Goal: Information Seeking & Learning: Learn about a topic

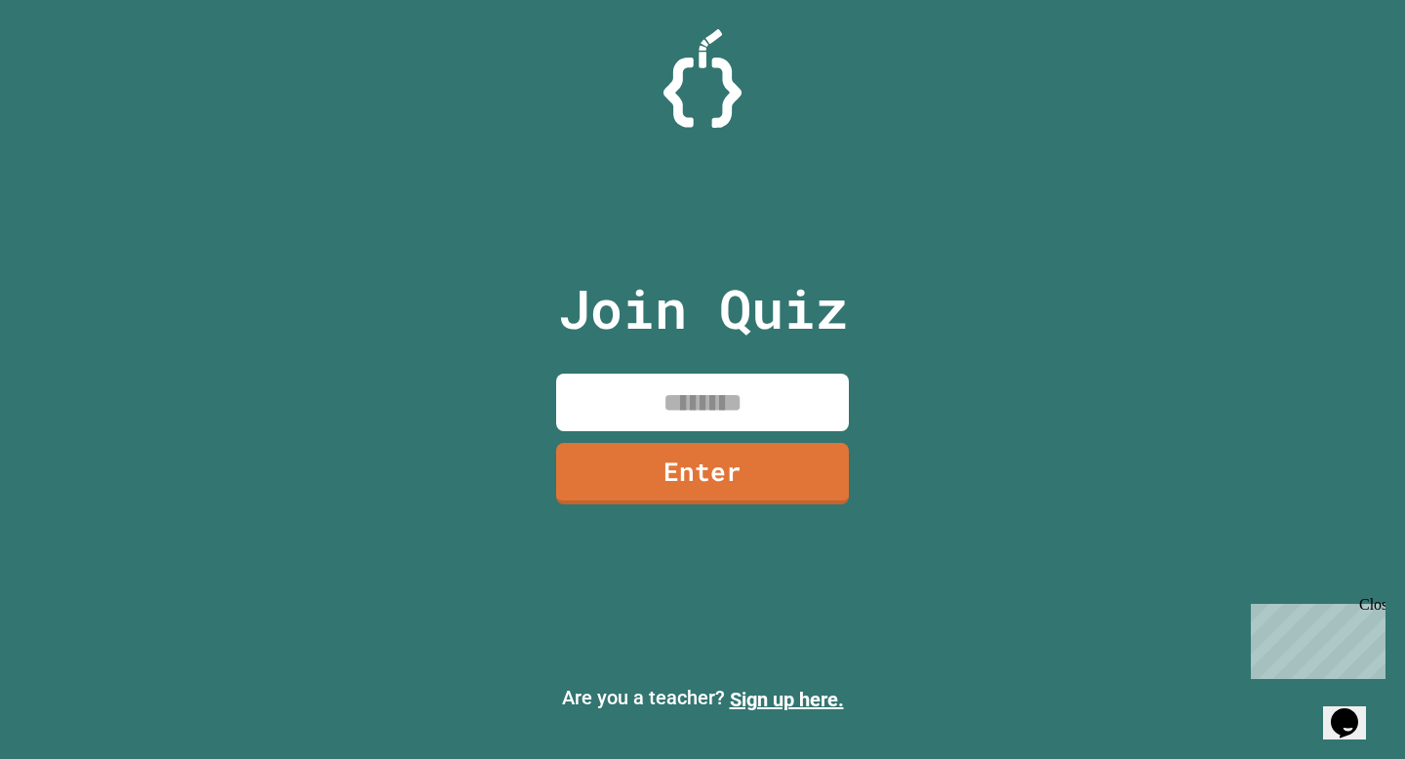
click at [691, 383] on input at bounding box center [702, 403] width 293 height 58
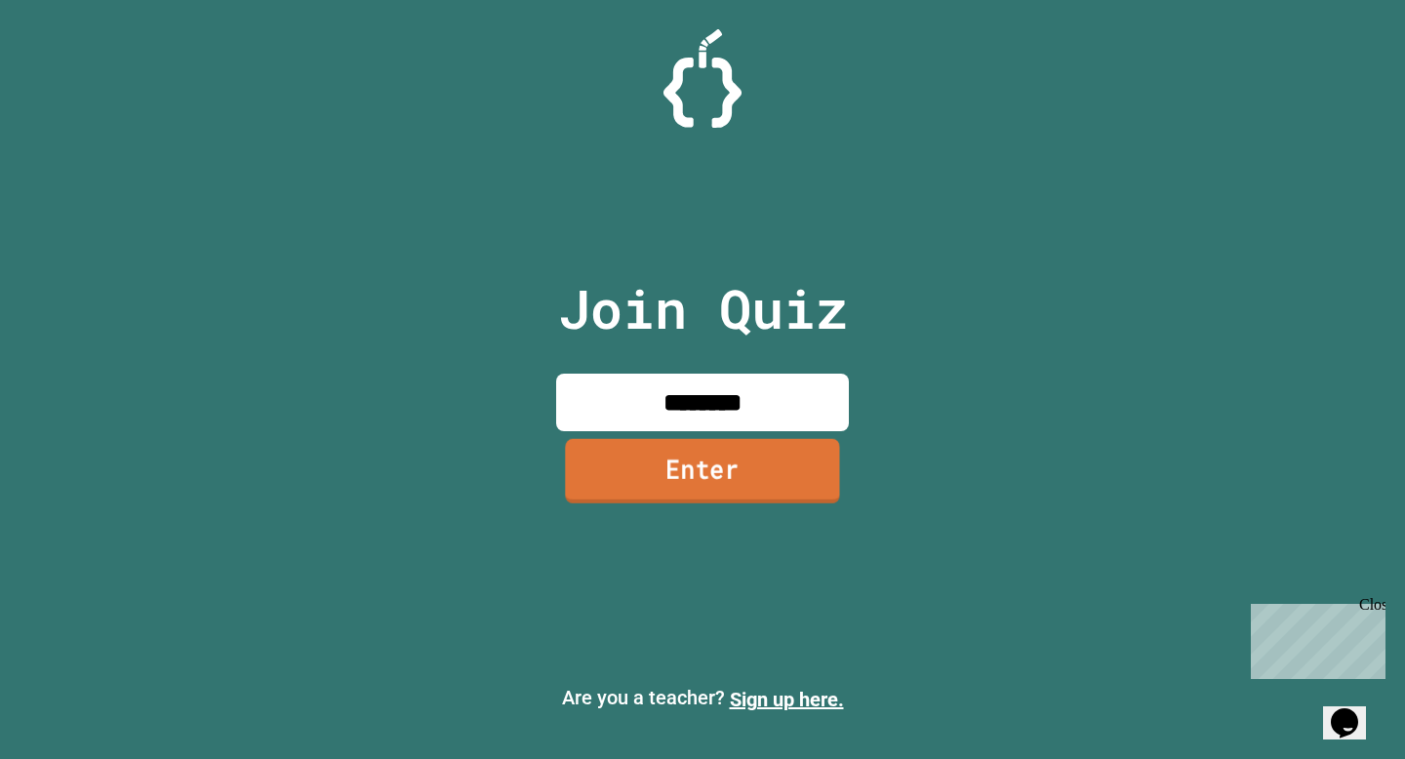
type input "********"
click at [750, 493] on link "Enter" at bounding box center [702, 471] width 274 height 64
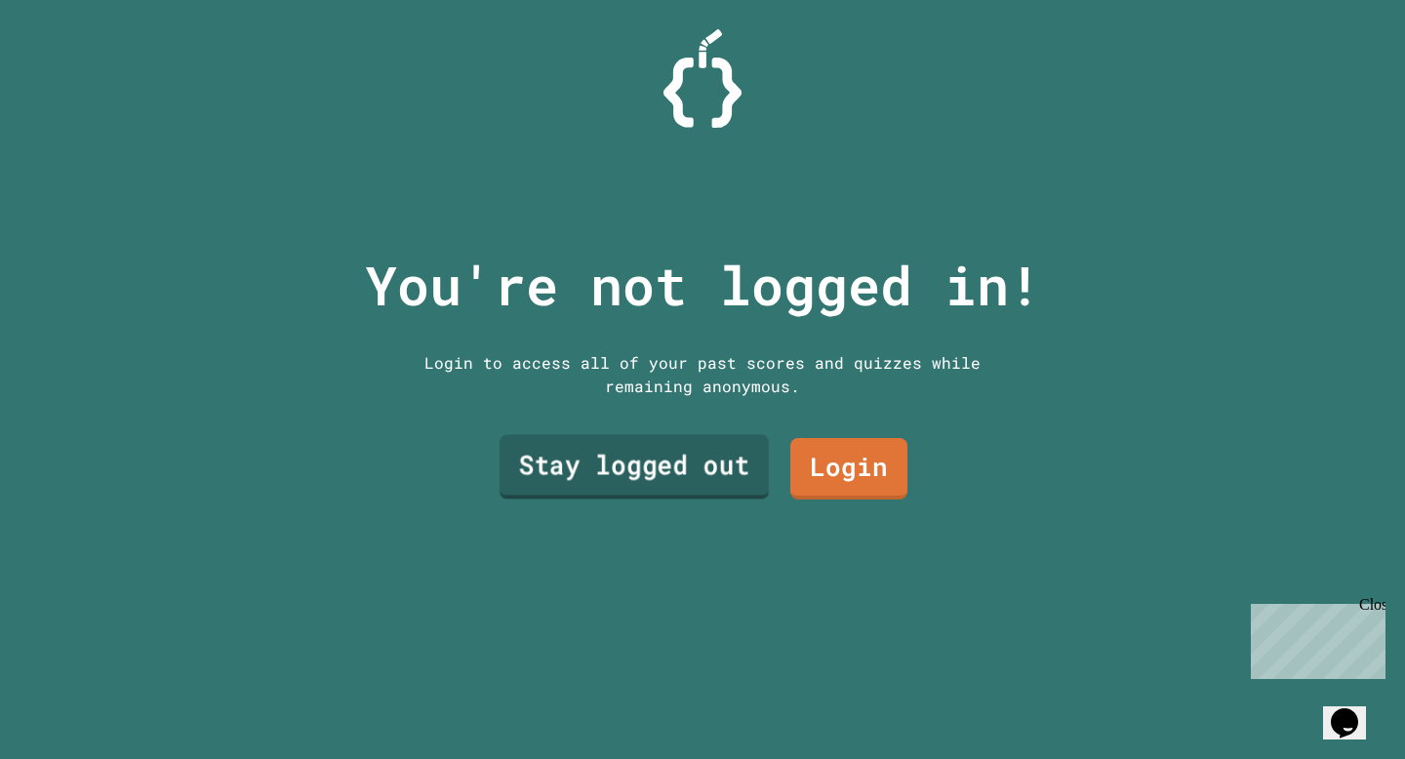
click at [686, 462] on link "Stay logged out" at bounding box center [633, 466] width 269 height 64
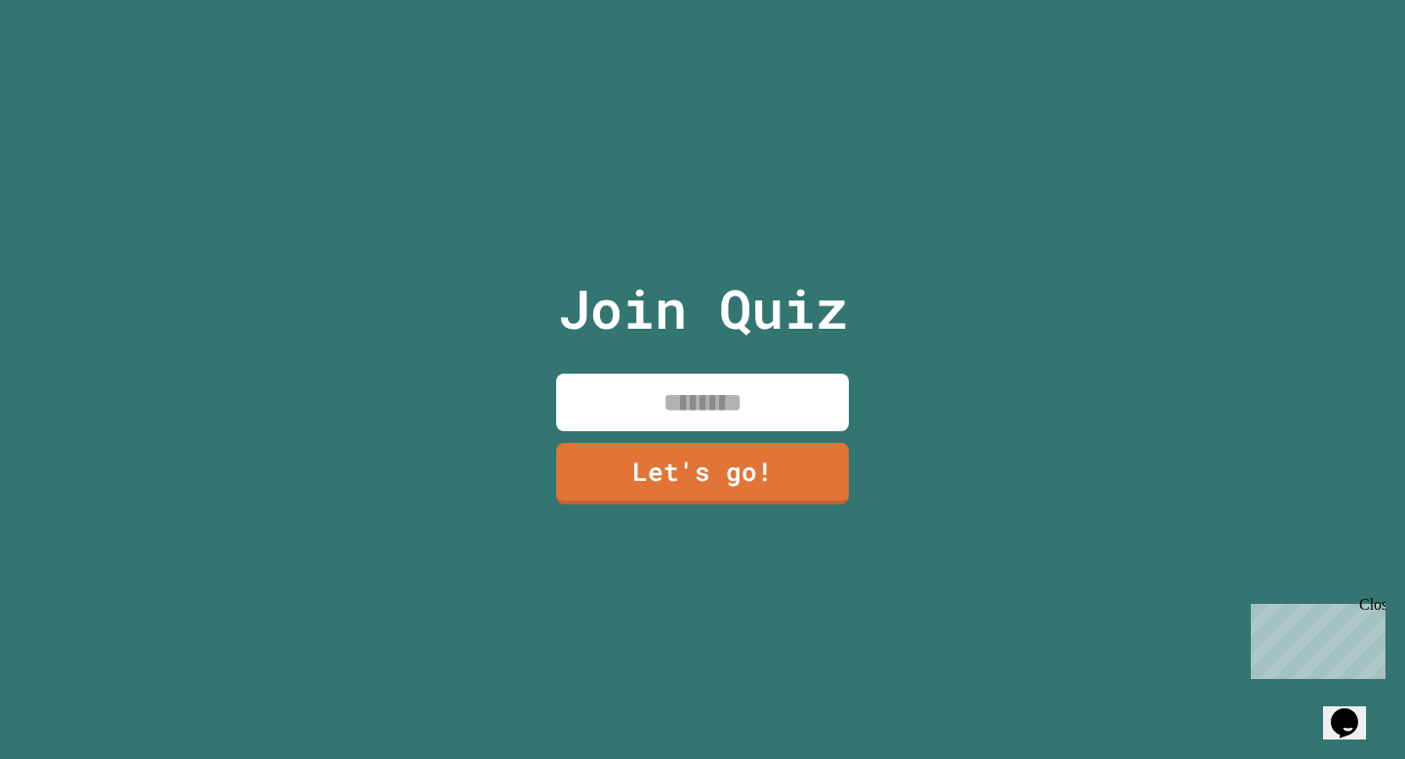
click at [696, 419] on input at bounding box center [702, 403] width 293 height 58
type input "*****"
drag, startPoint x: 696, startPoint y: 419, endPoint x: 734, endPoint y: 468, distance: 61.8
click at [734, 468] on link "Let's go!" at bounding box center [703, 473] width 294 height 61
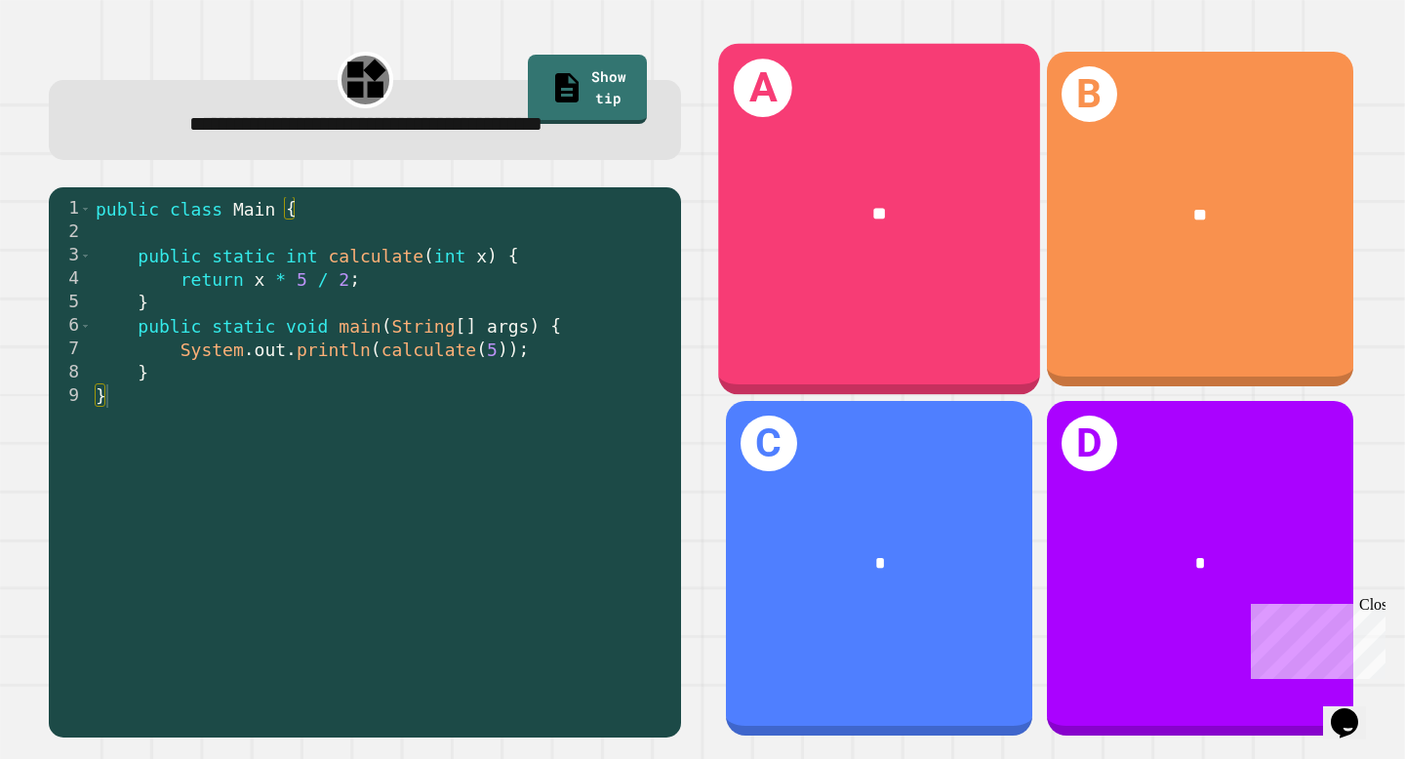
click at [885, 307] on div "A **" at bounding box center [880, 219] width 322 height 351
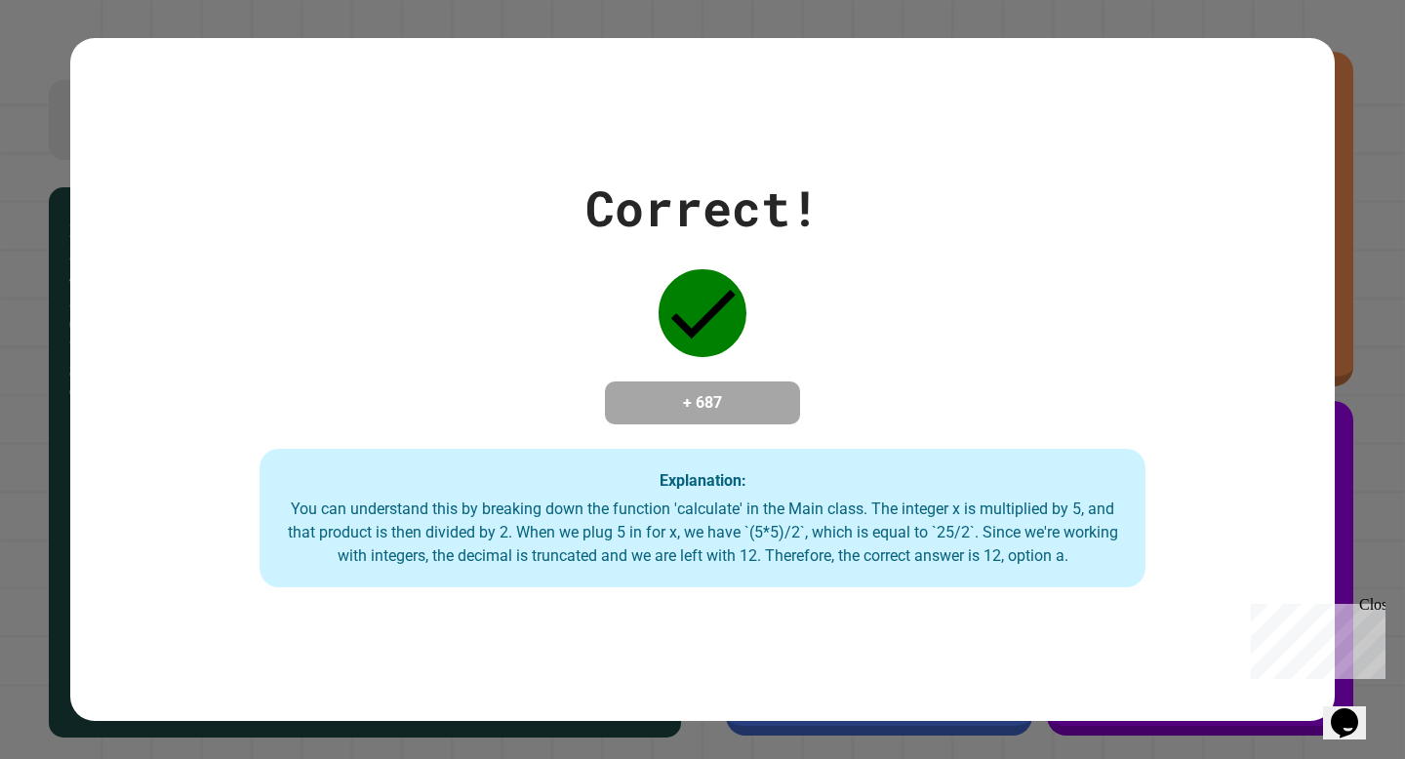
click at [1337, 278] on div "Correct! + 687 Explanation: You can understand this by breaking down the functi…" at bounding box center [702, 379] width 1405 height 759
drag, startPoint x: 800, startPoint y: 396, endPoint x: 635, endPoint y: 398, distance: 164.8
click at [635, 398] on div "Correct! + 687 Explanation: You can understand this by breaking down the functi…" at bounding box center [702, 380] width 1264 height 416
click at [635, 398] on h4 "+ 687" at bounding box center [702, 402] width 156 height 23
click at [1378, 608] on div "Close" at bounding box center [1371, 608] width 24 height 24
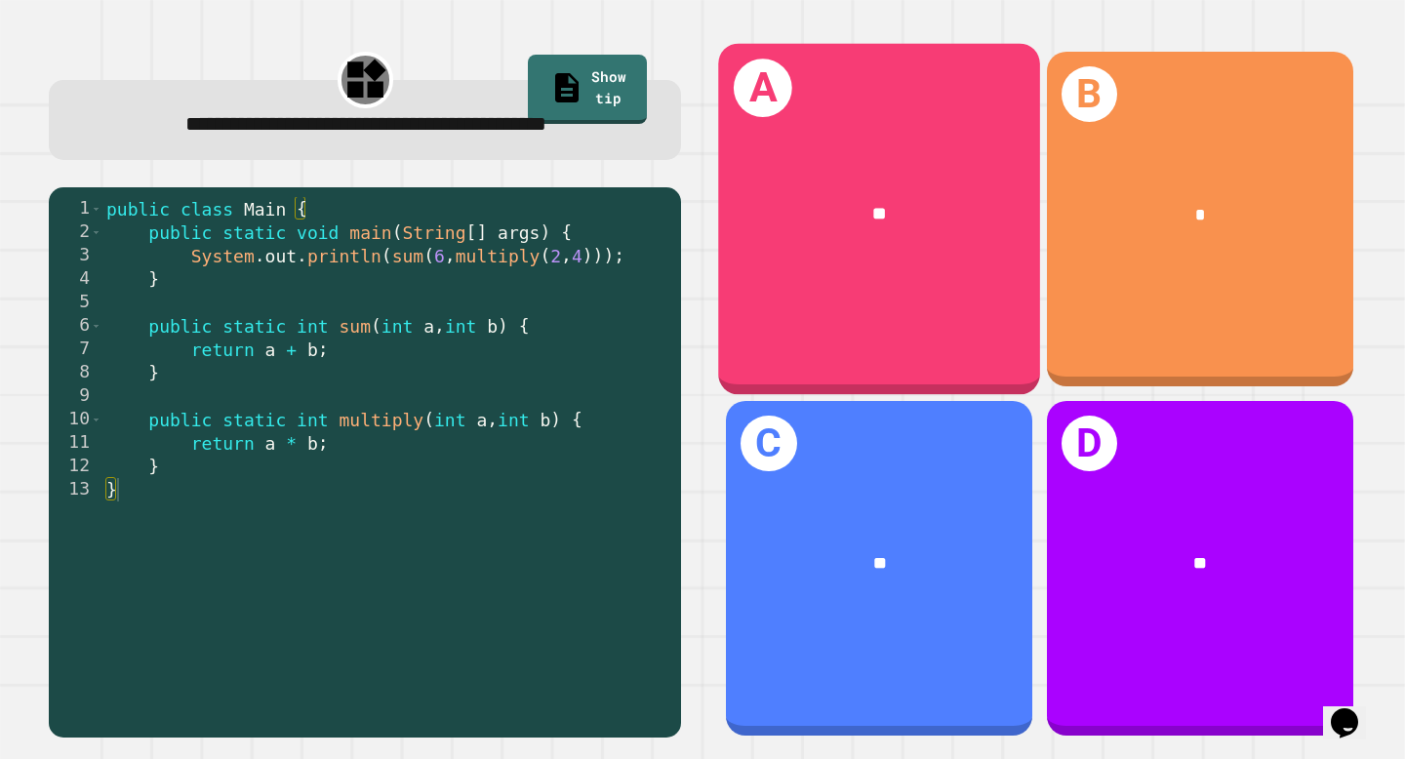
click at [802, 279] on div "A **" at bounding box center [880, 219] width 322 height 351
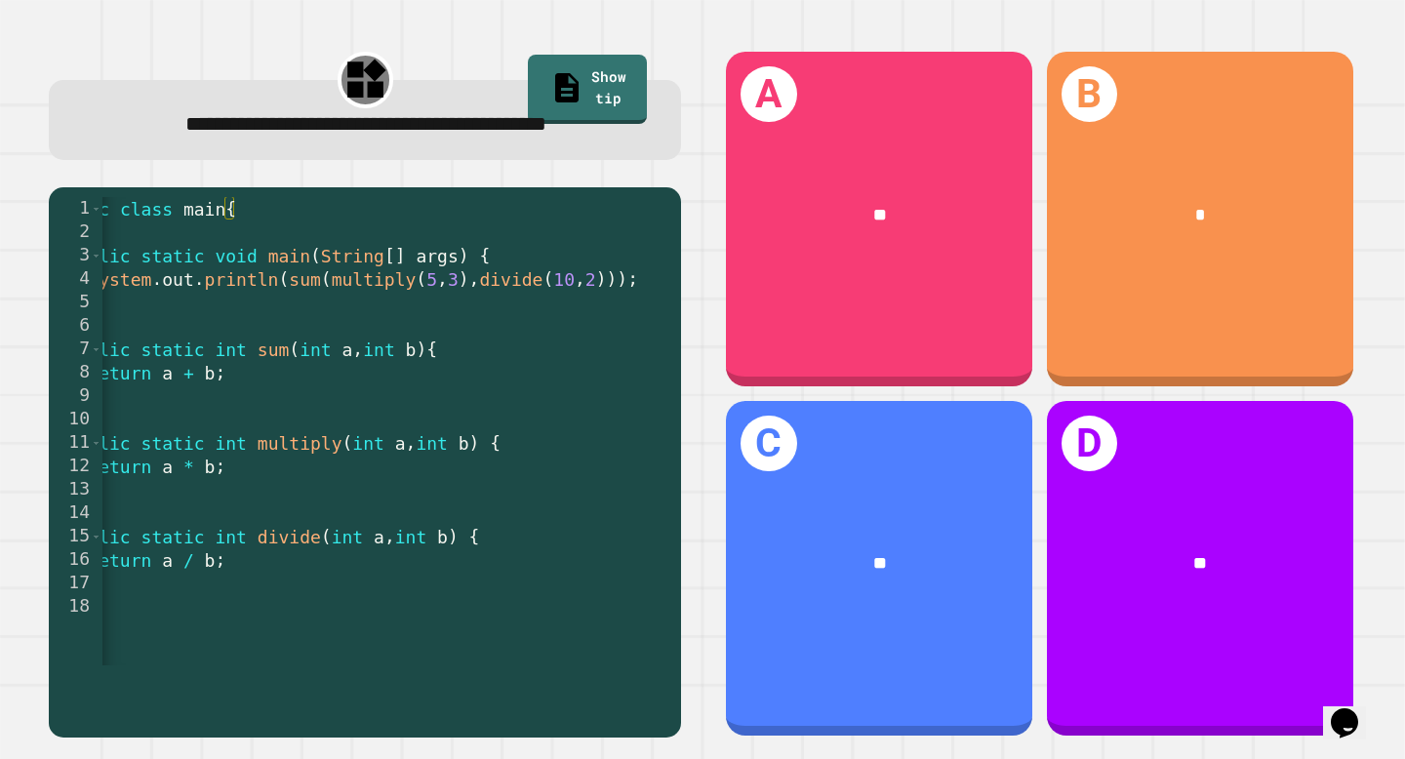
scroll to position [0, 59]
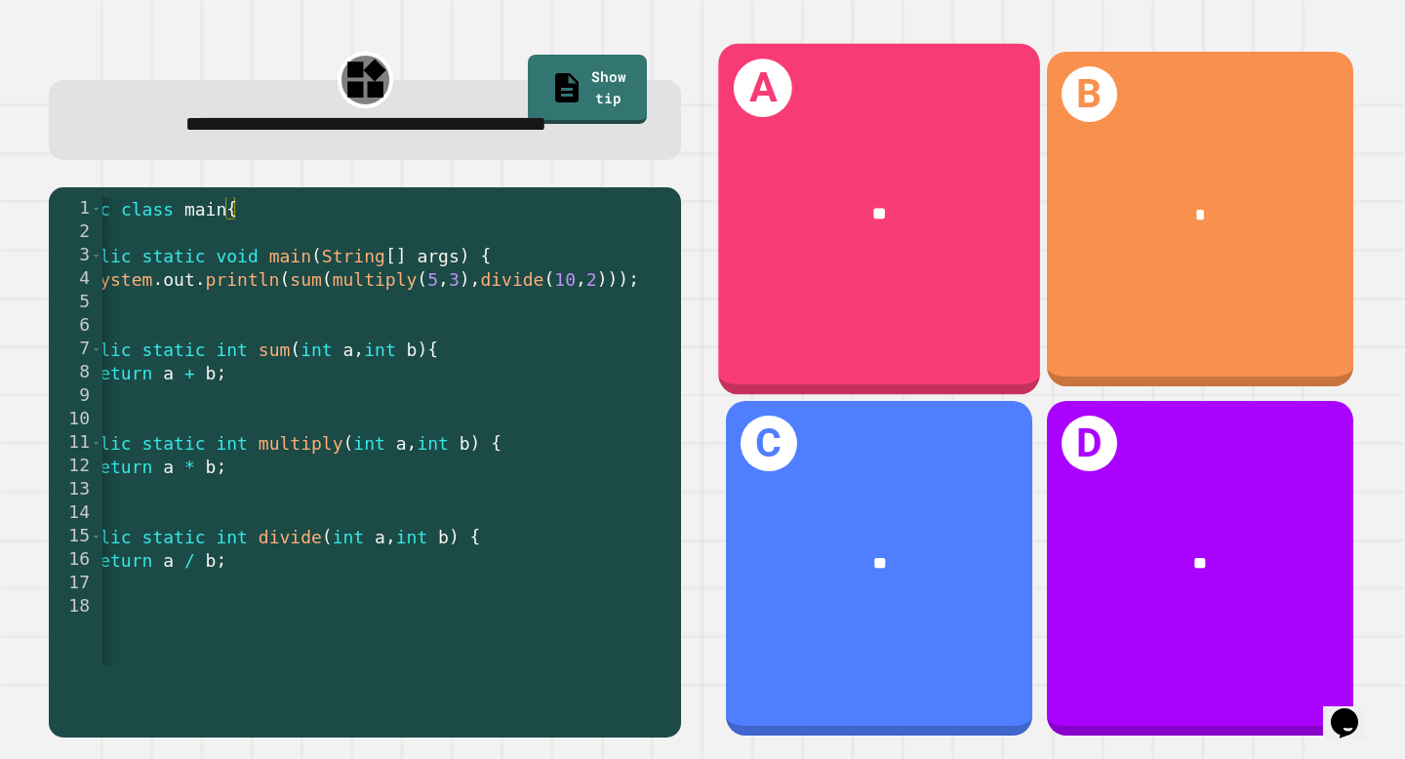
click at [950, 292] on div "A **" at bounding box center [880, 219] width 322 height 351
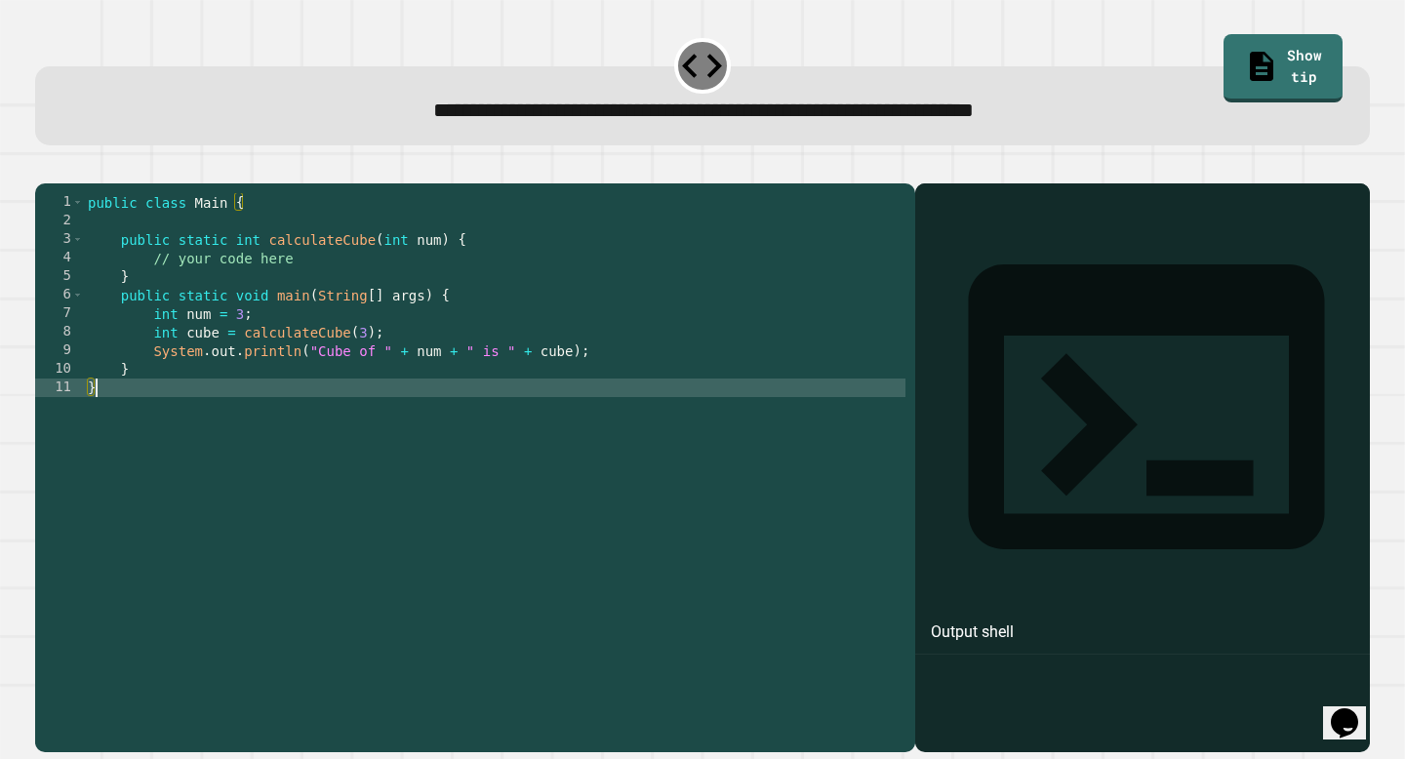
click at [161, 413] on div "public class Main { public static int calculateCube ( int num ) { // your code …" at bounding box center [494, 461] width 821 height 537
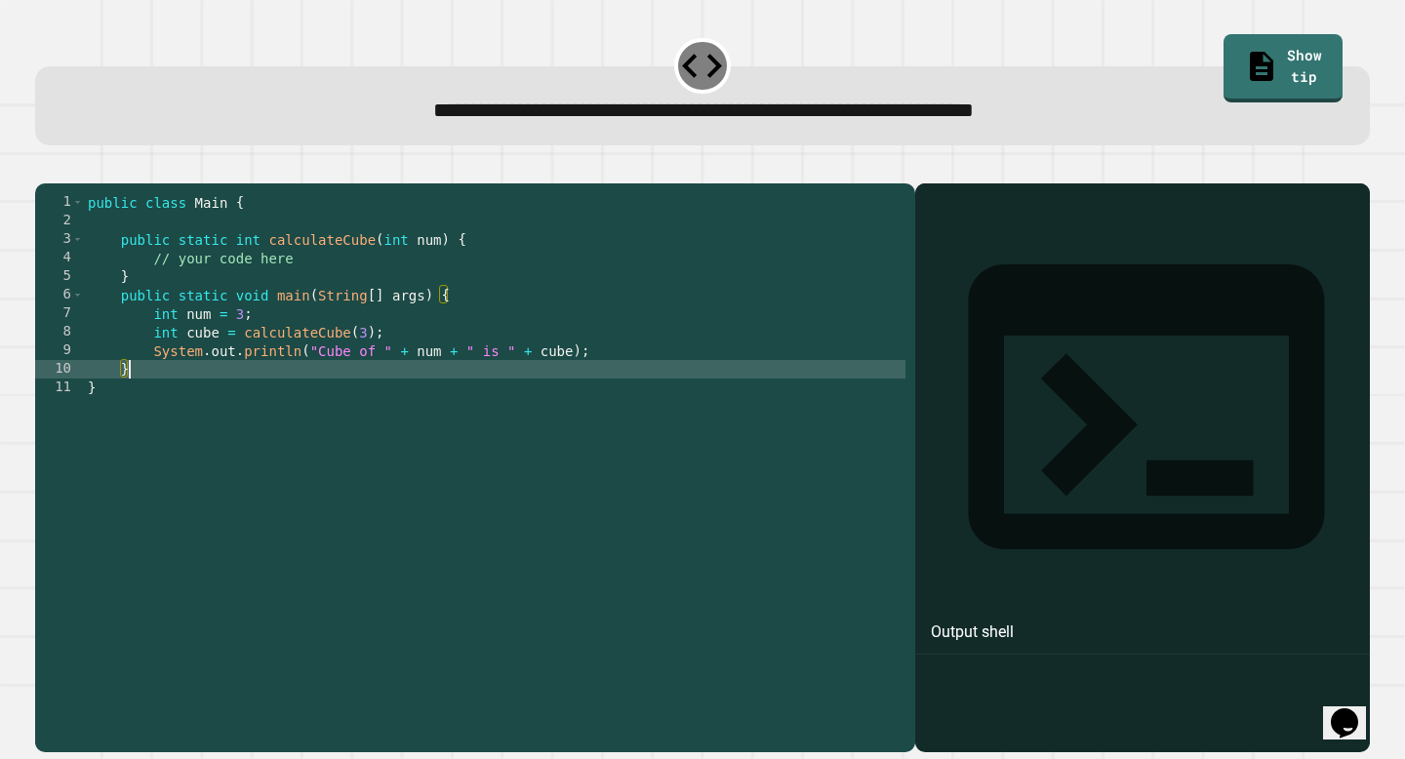
click at [189, 396] on div "public class Main { public static int calculateCube ( int num ) { // your code …" at bounding box center [494, 461] width 821 height 537
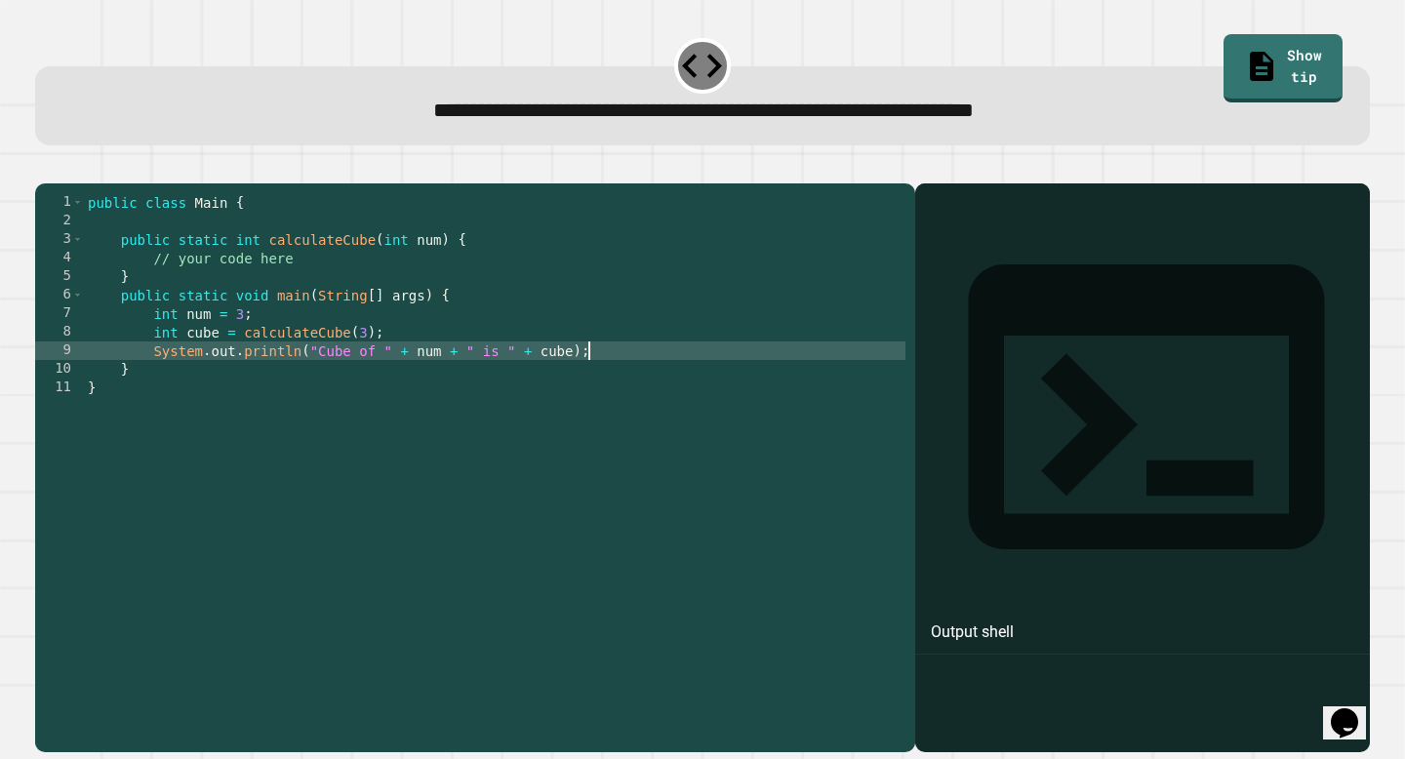
click at [611, 376] on div "public class Main { public static int calculateCube ( int num ) { // your code …" at bounding box center [494, 461] width 821 height 537
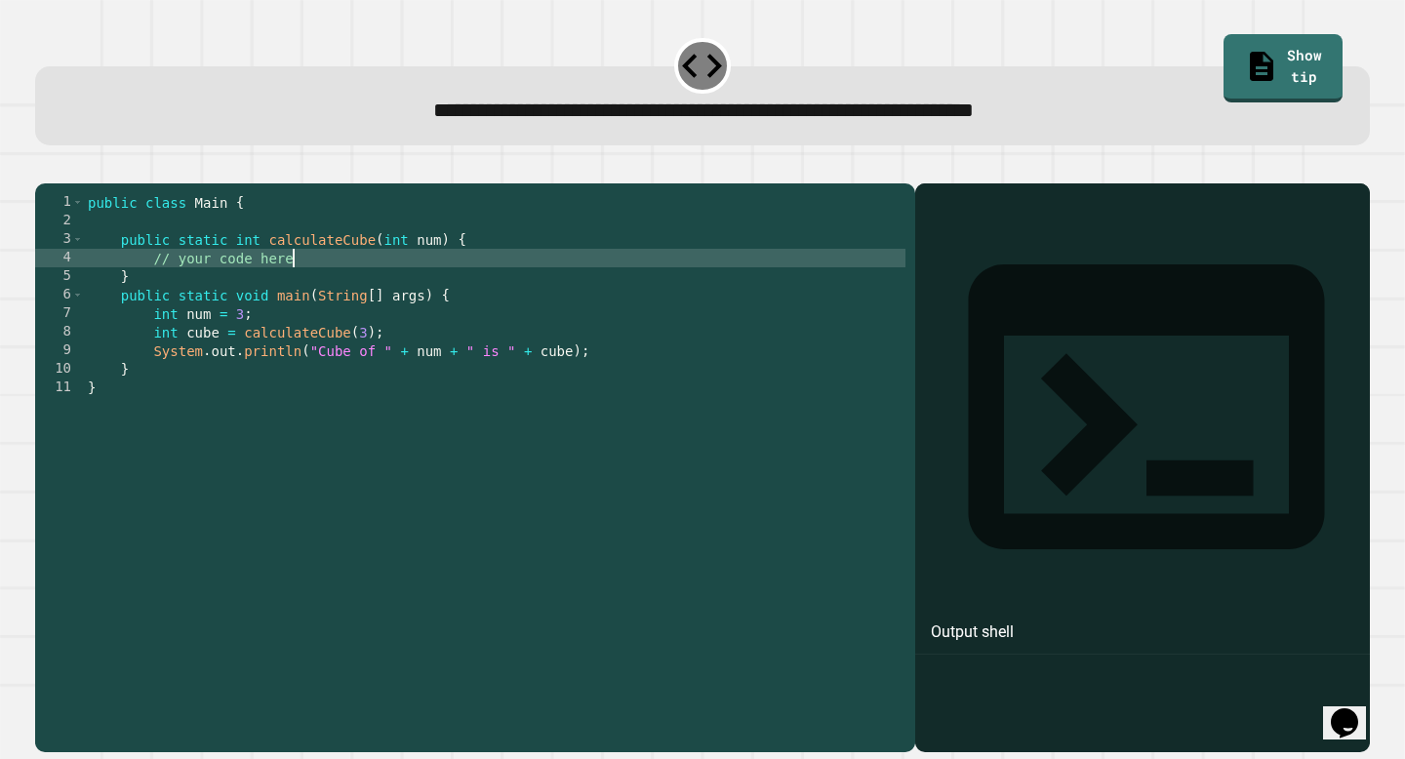
click at [337, 291] on div "public class Main { public static int calculateCube ( int num ) { // your code …" at bounding box center [494, 461] width 821 height 537
click at [1224, 67] on link "Show tip" at bounding box center [1282, 66] width 117 height 72
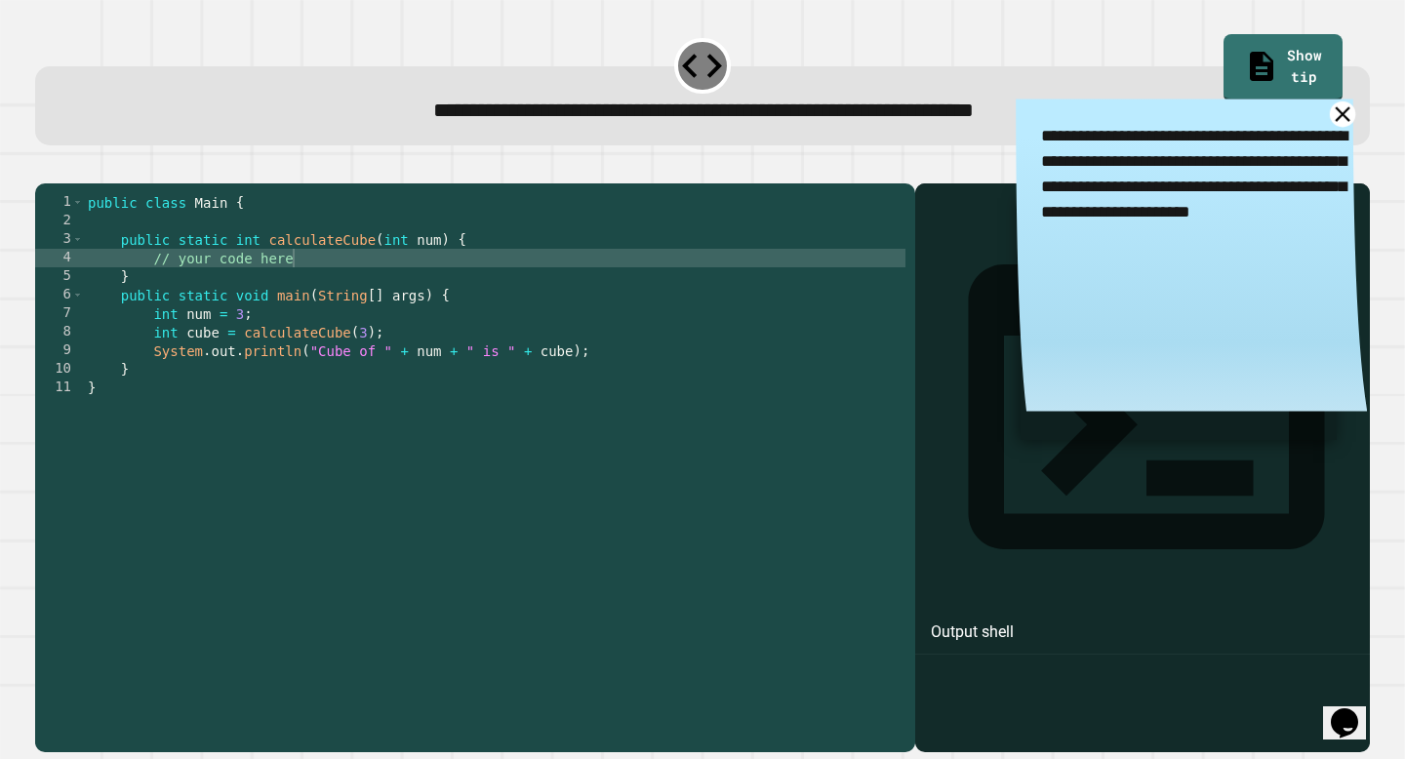
click at [1345, 122] on icon at bounding box center [1341, 113] width 25 height 25
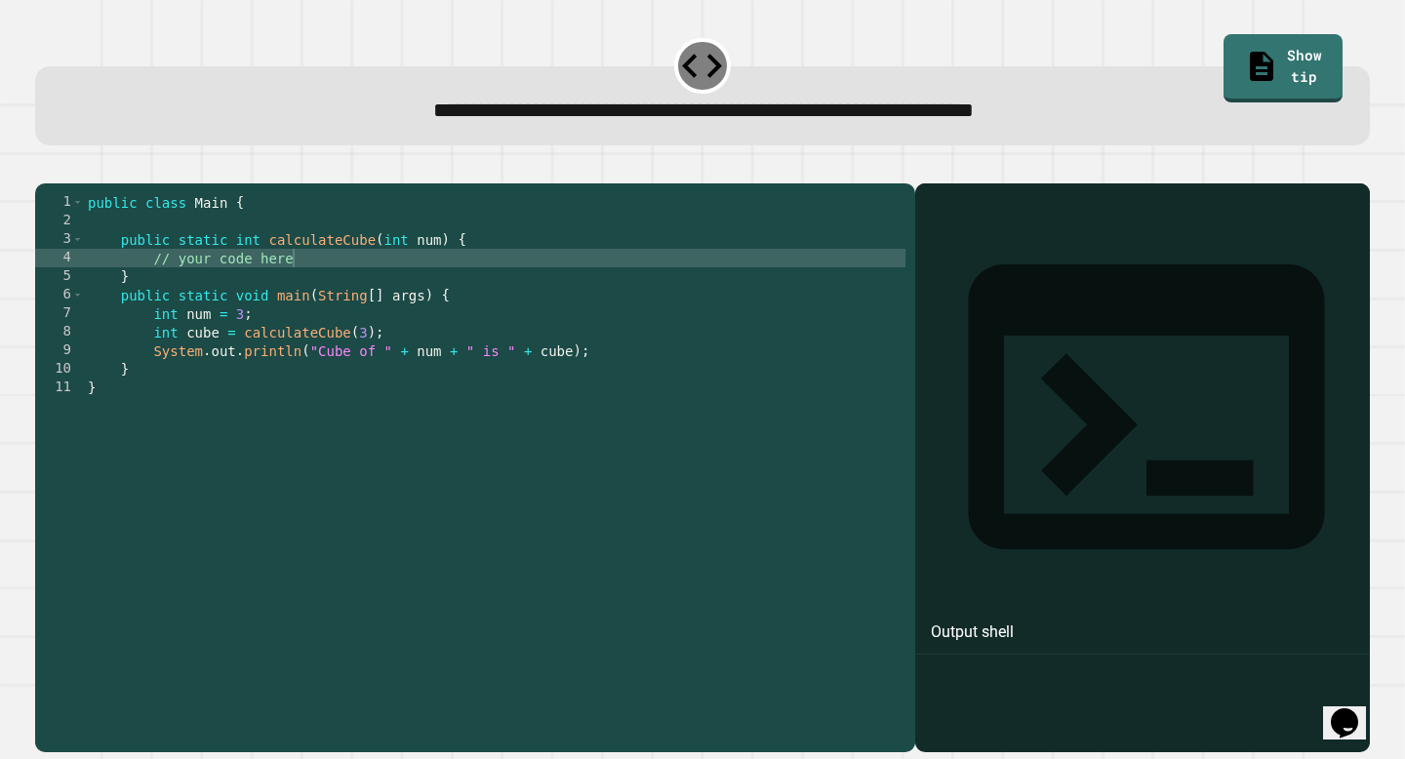
click at [491, 281] on div "public class Main { public static int calculateCube ( int num ) { // your code …" at bounding box center [494, 461] width 821 height 537
type textarea "**********"
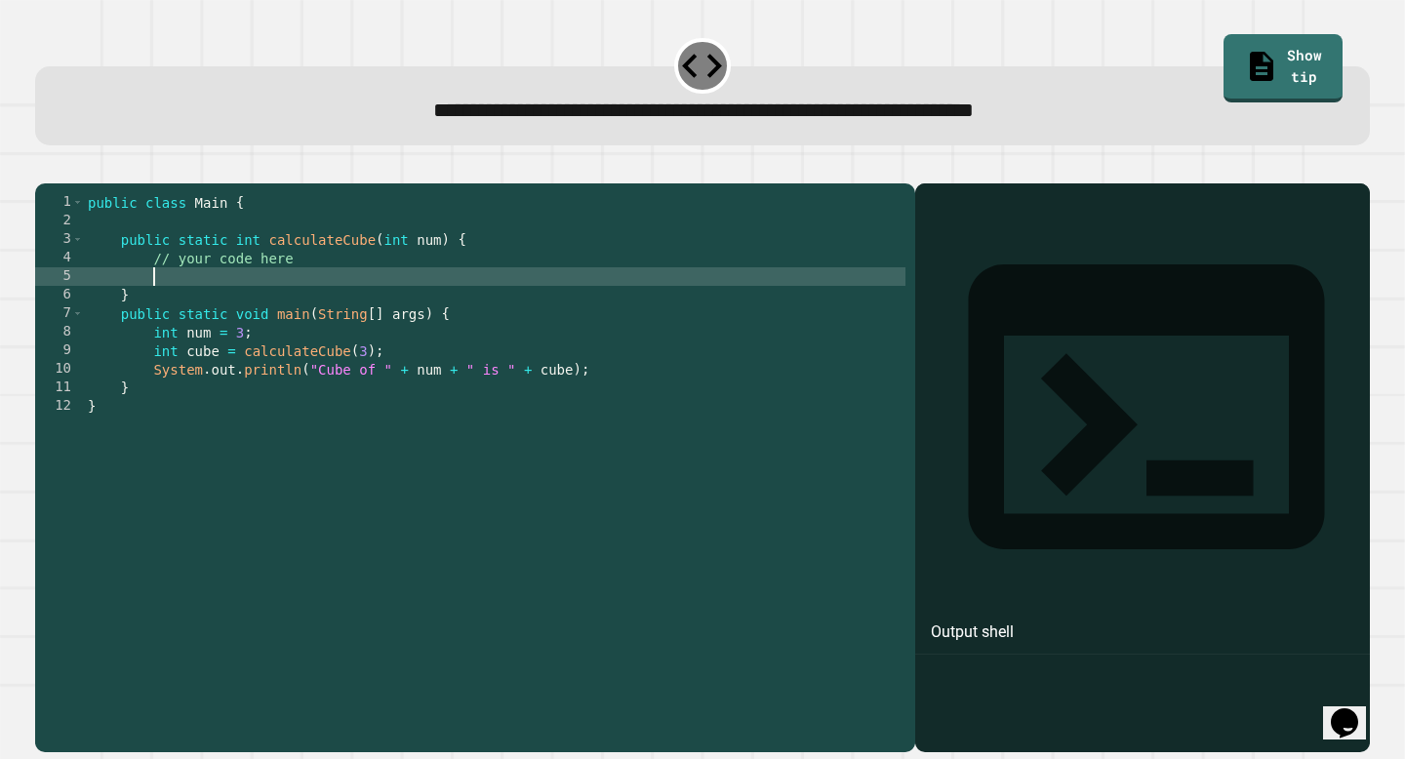
scroll to position [0, 3]
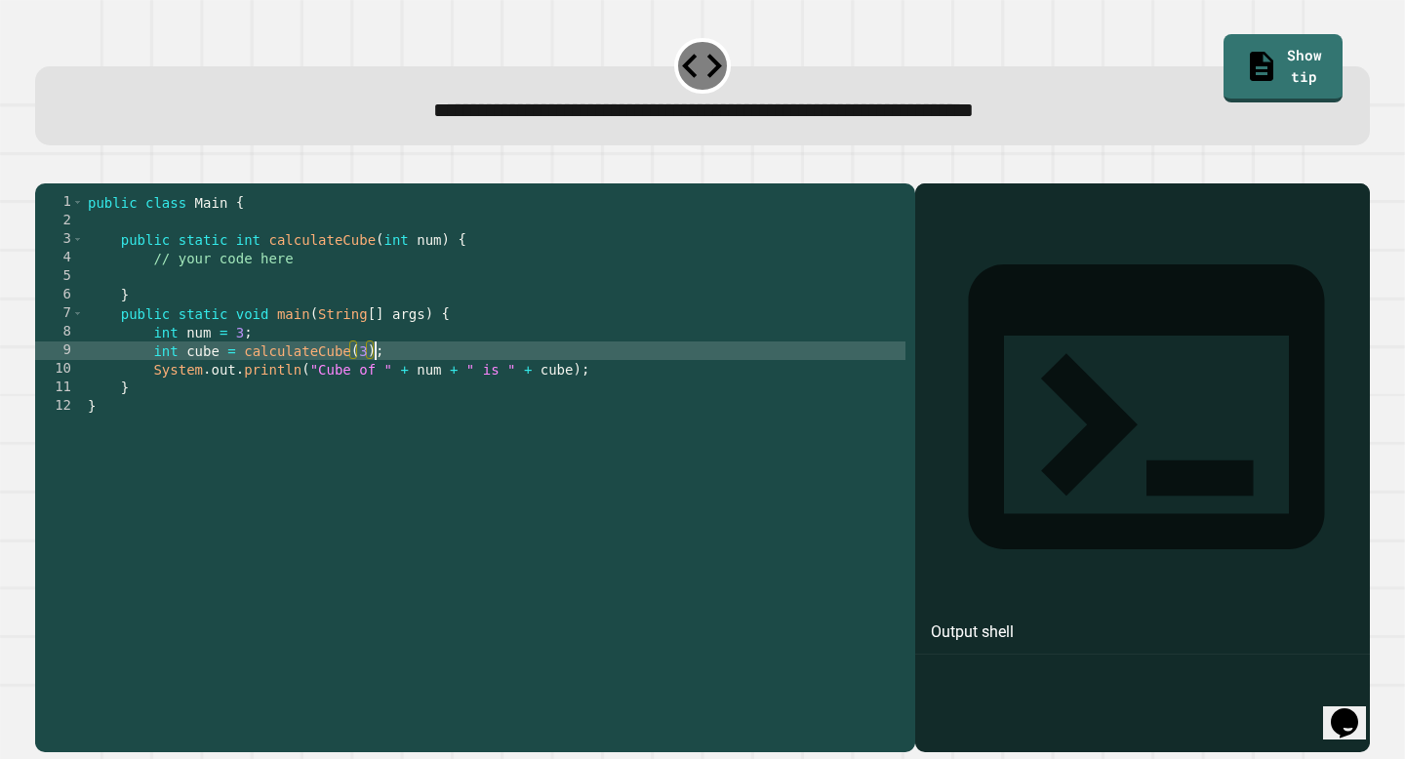
click at [373, 372] on div "public class Main { public static int calculateCube ( int num ) { // your code …" at bounding box center [494, 461] width 821 height 537
click at [1229, 61] on link "Show tip" at bounding box center [1283, 66] width 118 height 72
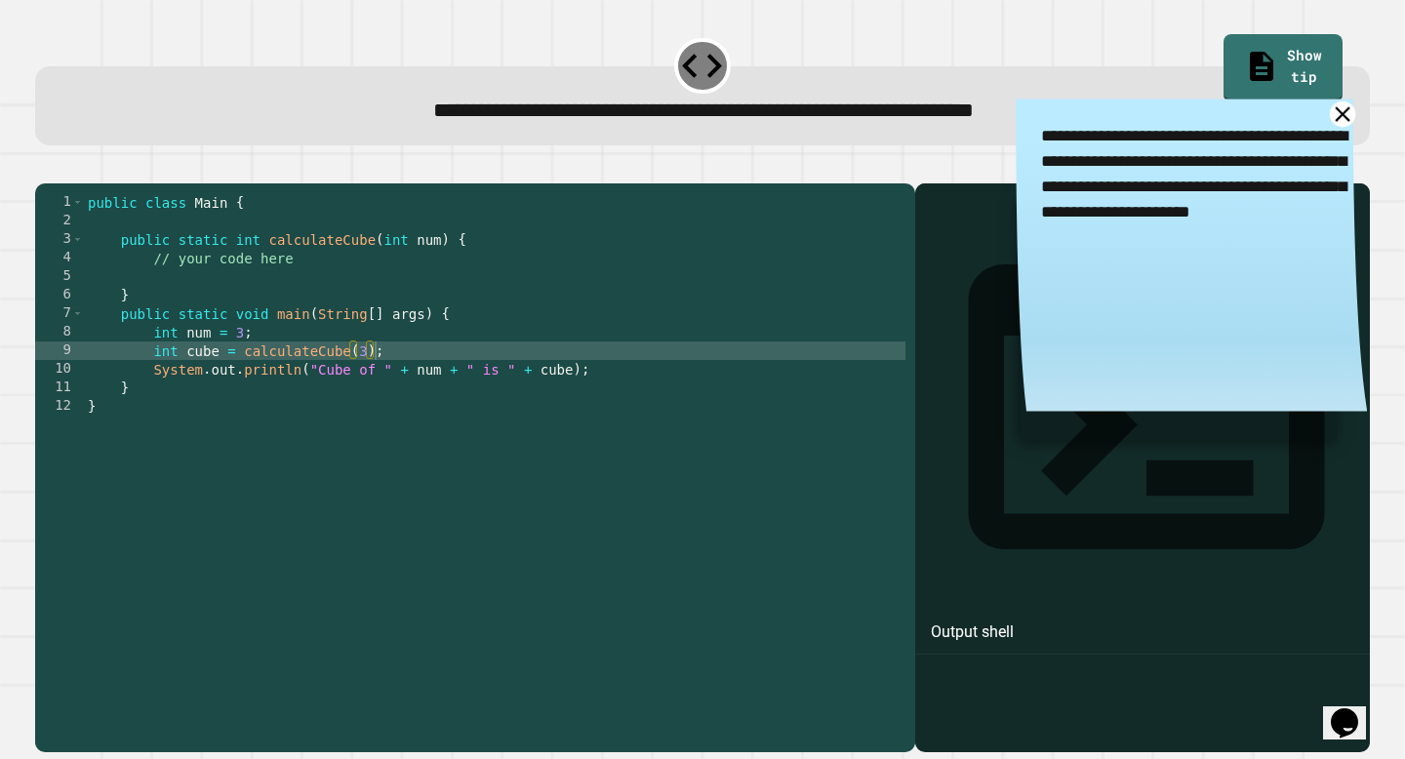
click at [1338, 118] on icon at bounding box center [1341, 113] width 25 height 25
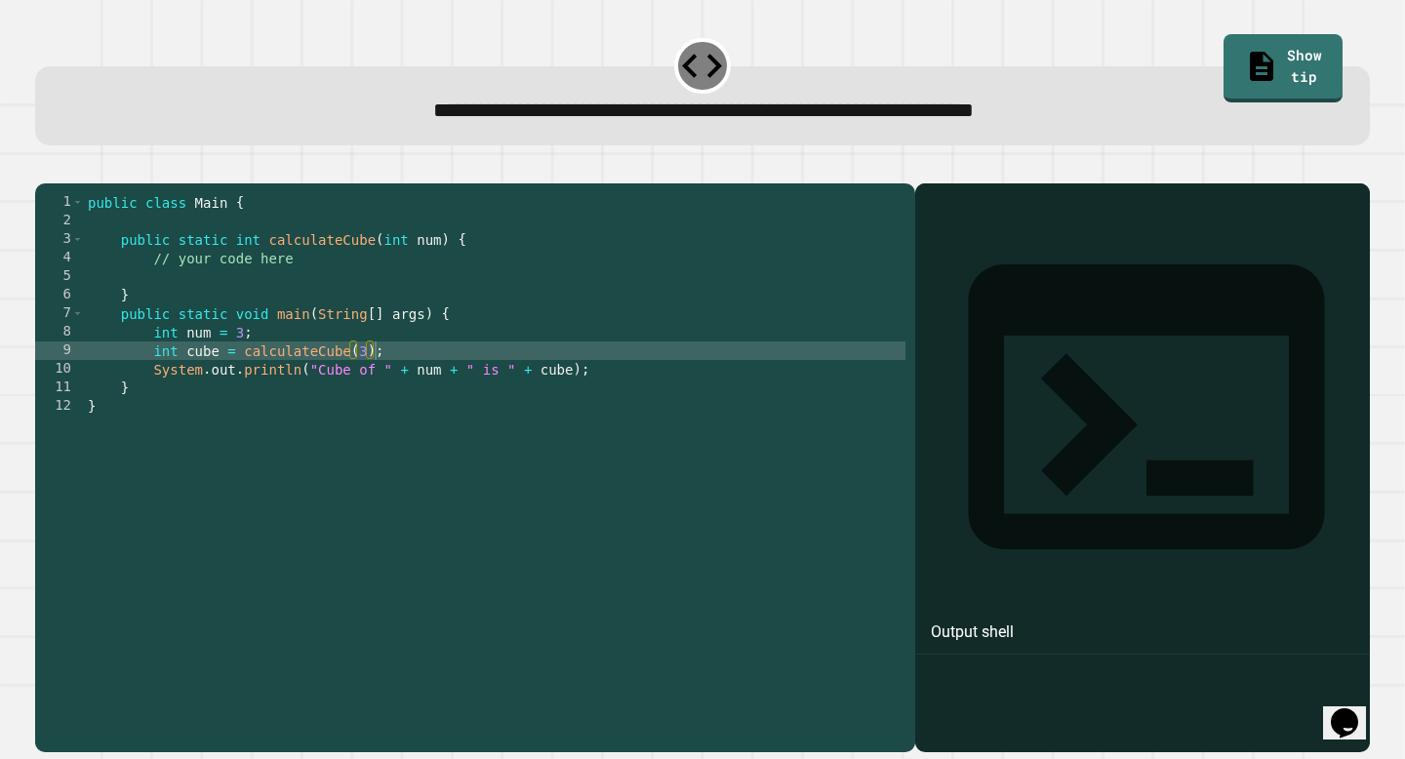
click at [376, 376] on div "public class Main { public static int calculateCube ( int num ) { // your code …" at bounding box center [494, 461] width 821 height 537
type textarea "**********"
click at [1311, 36] on link "Show tip" at bounding box center [1283, 66] width 116 height 72
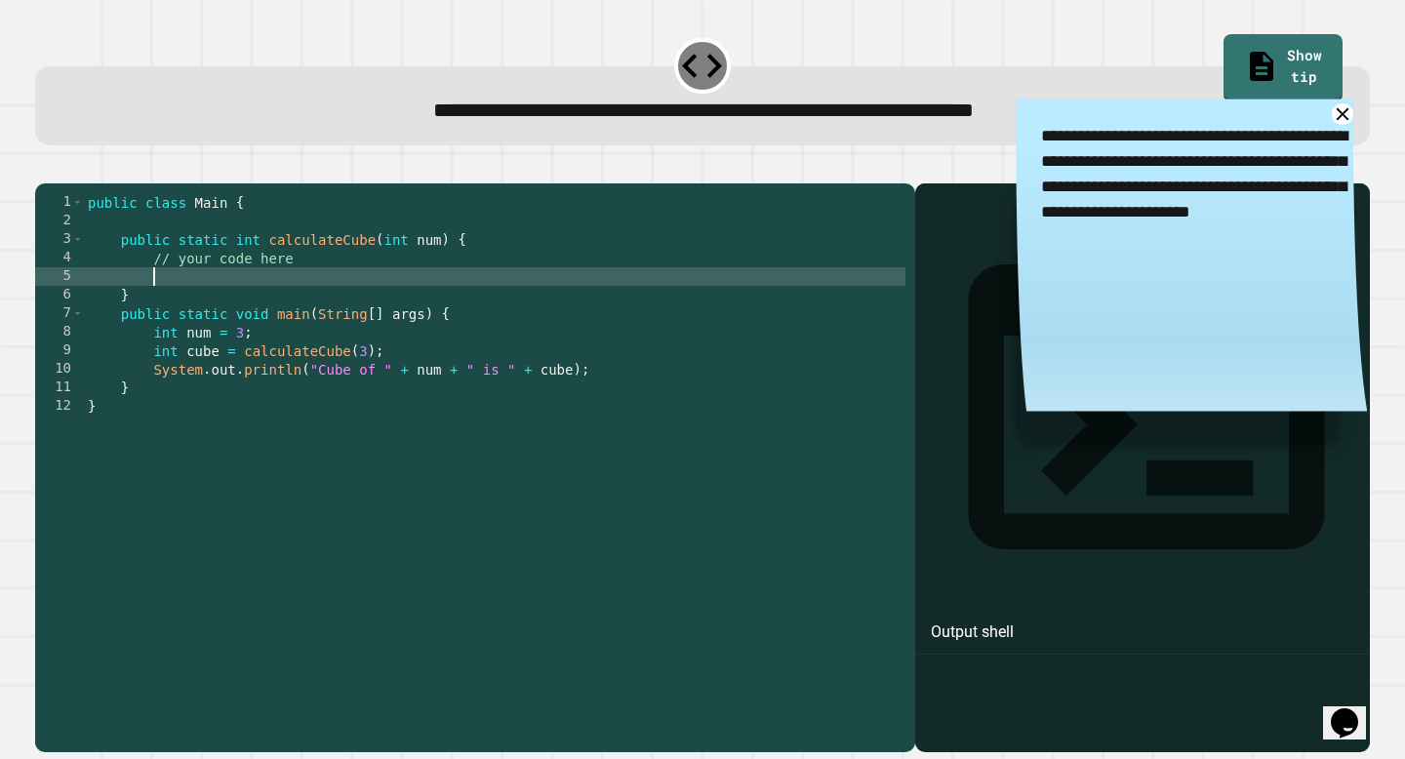
scroll to position [0, 4]
click at [363, 309] on div "public class Main { public static int calculateCube ( int num ) { // your code …" at bounding box center [494, 461] width 821 height 537
click at [1338, 121] on icon at bounding box center [1341, 113] width 25 height 25
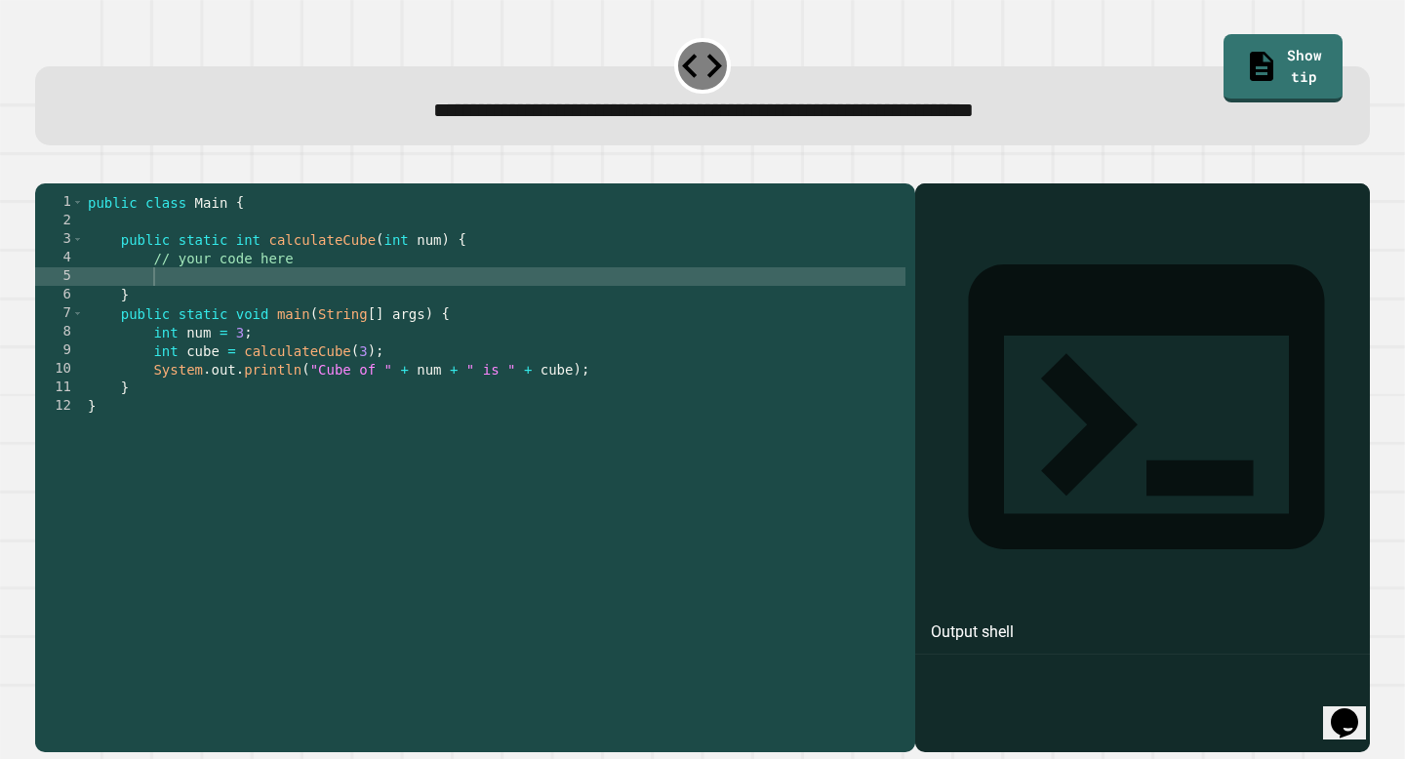
click at [185, 304] on div "public class Main { public static int calculateCube ( int num ) { // your code …" at bounding box center [494, 461] width 821 height 537
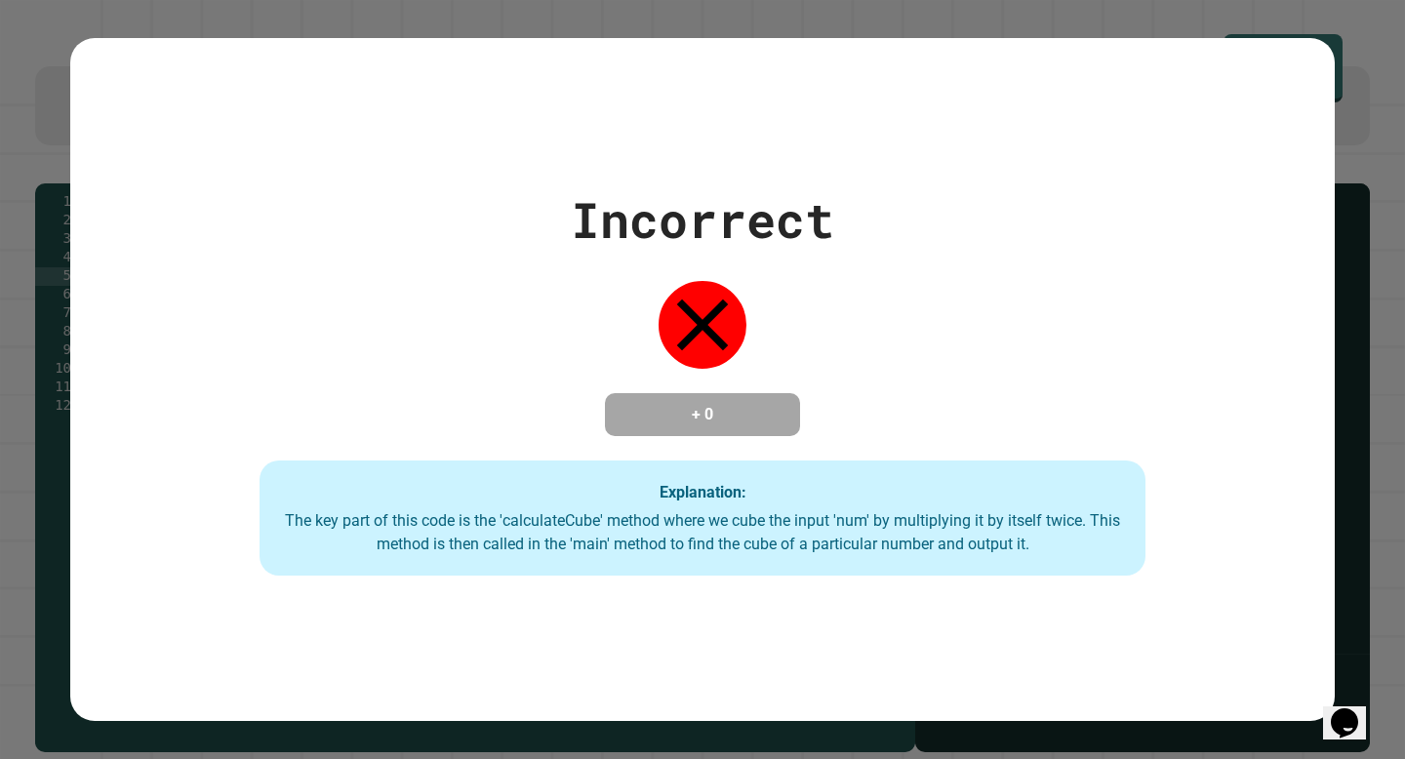
click at [1334, 153] on div "Incorrect + 0 Explanation: The key part of this code is the 'calculateCube' met…" at bounding box center [702, 379] width 1405 height 759
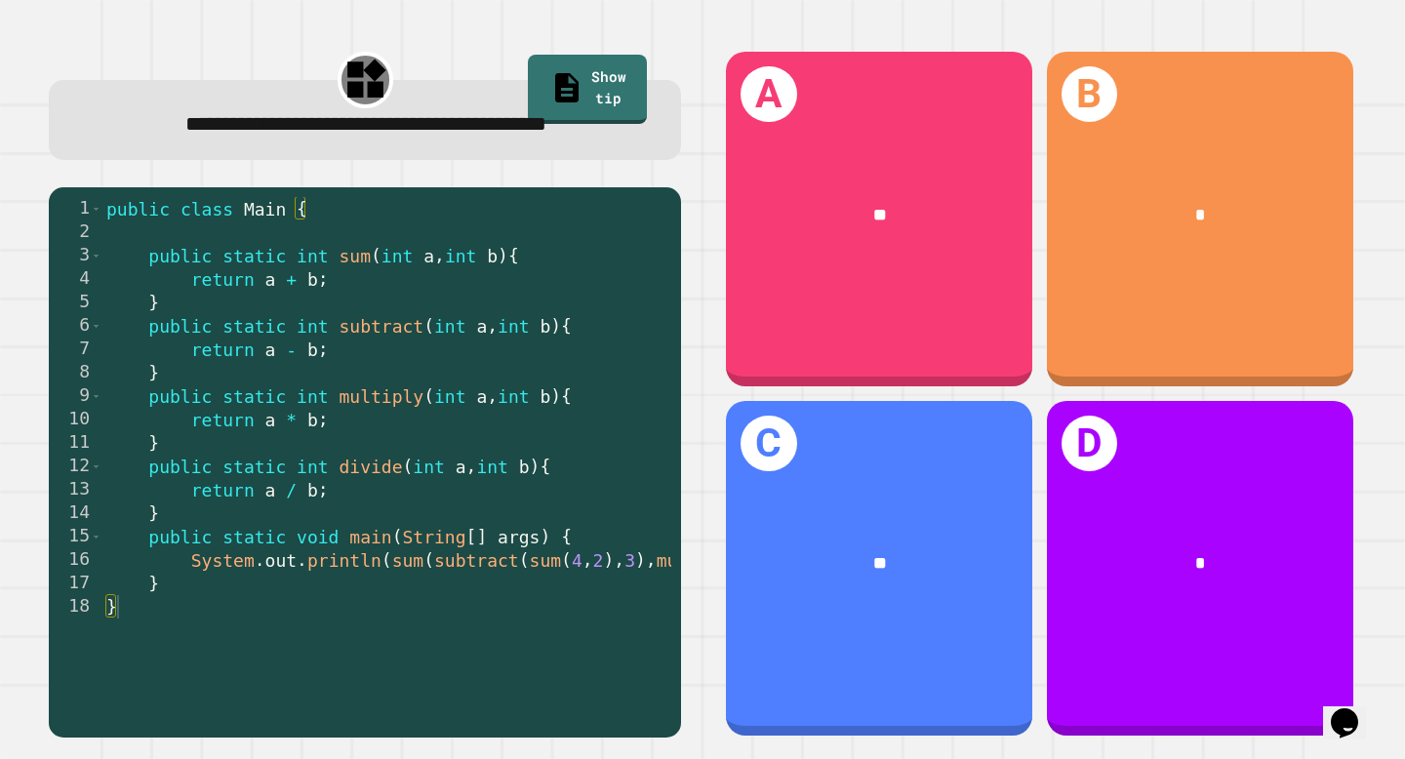
scroll to position [0, 0]
drag, startPoint x: 424, startPoint y: 696, endPoint x: 579, endPoint y: 683, distance: 155.7
click at [579, 665] on div at bounding box center [548, 656] width 892 height 20
drag, startPoint x: 382, startPoint y: 708, endPoint x: 472, endPoint y: 693, distance: 91.1
click at [472, 693] on div "1 2 3 4 5 6 7 8 9 10 11 12 13 14 15 16 17 18 public class Main { public static …" at bounding box center [360, 457] width 622 height 521
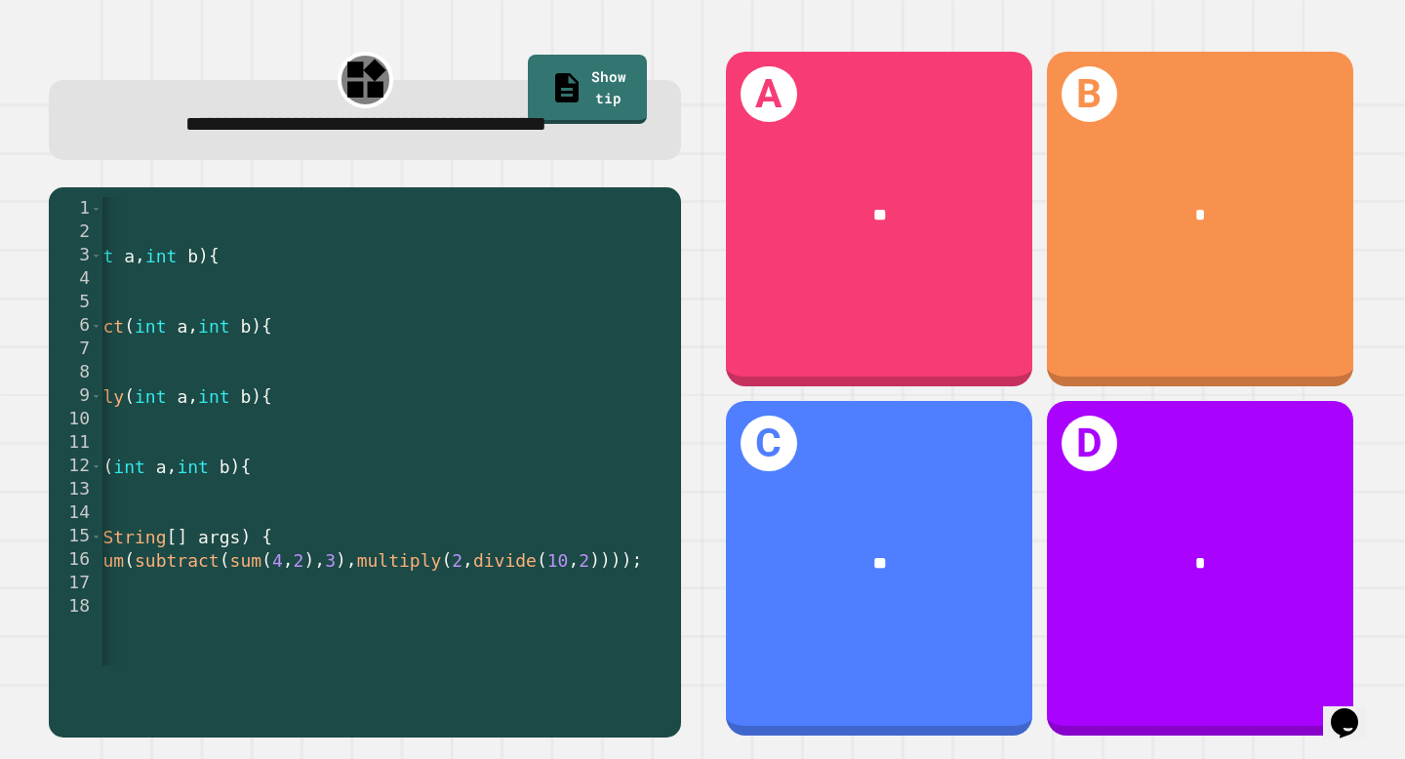
scroll to position [0, 310]
click at [595, 84] on link "Show tip" at bounding box center [588, 88] width 118 height 72
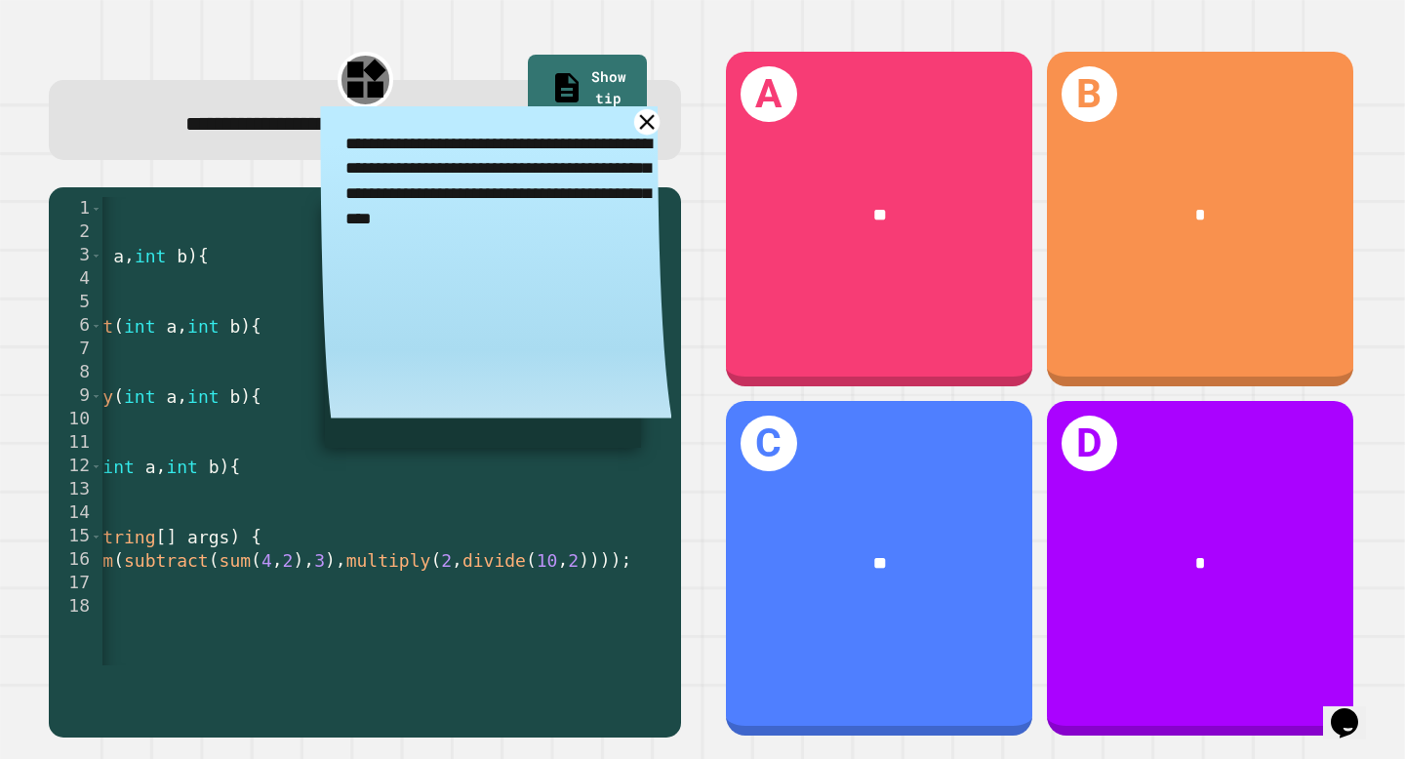
click at [650, 134] on icon at bounding box center [646, 120] width 25 height 25
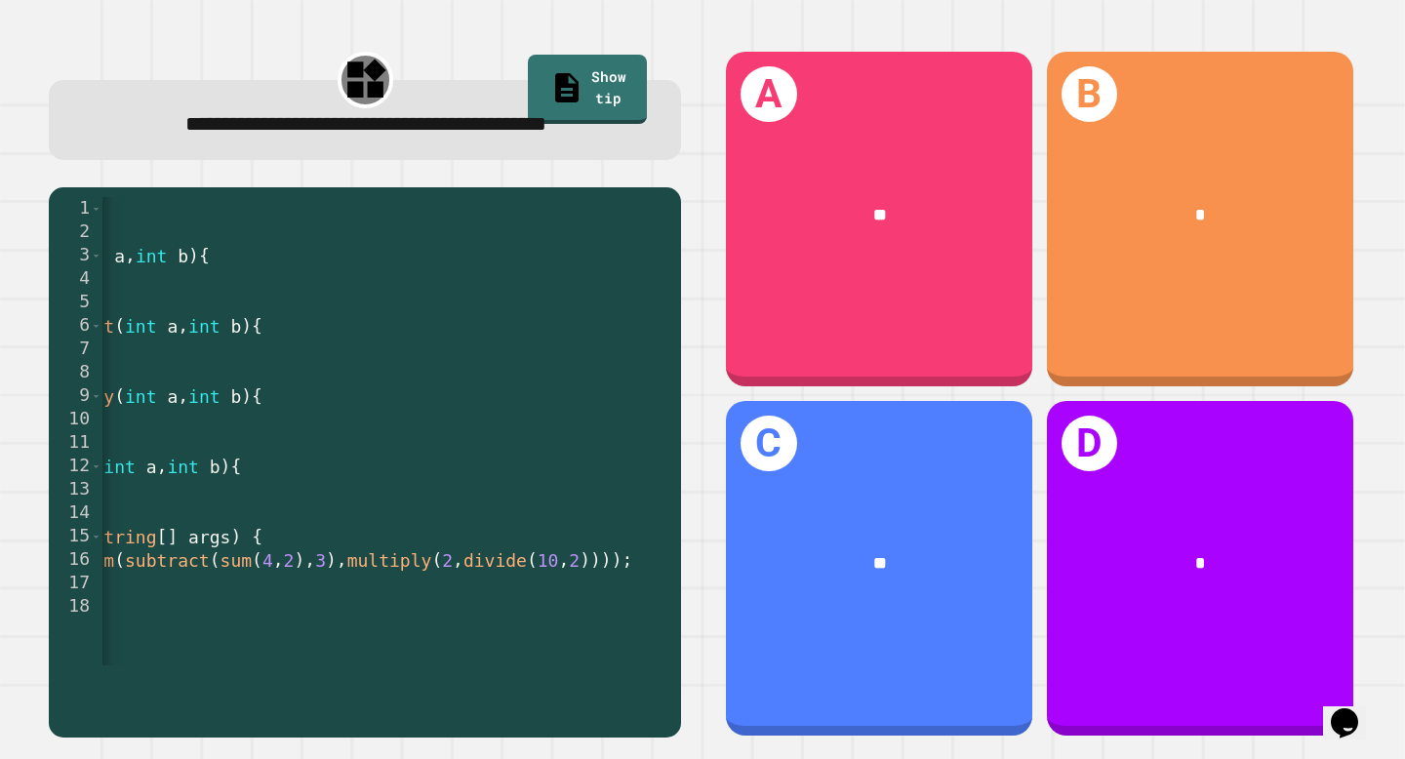
scroll to position [0, 309]
click at [573, 83] on link "Show tip" at bounding box center [587, 87] width 111 height 72
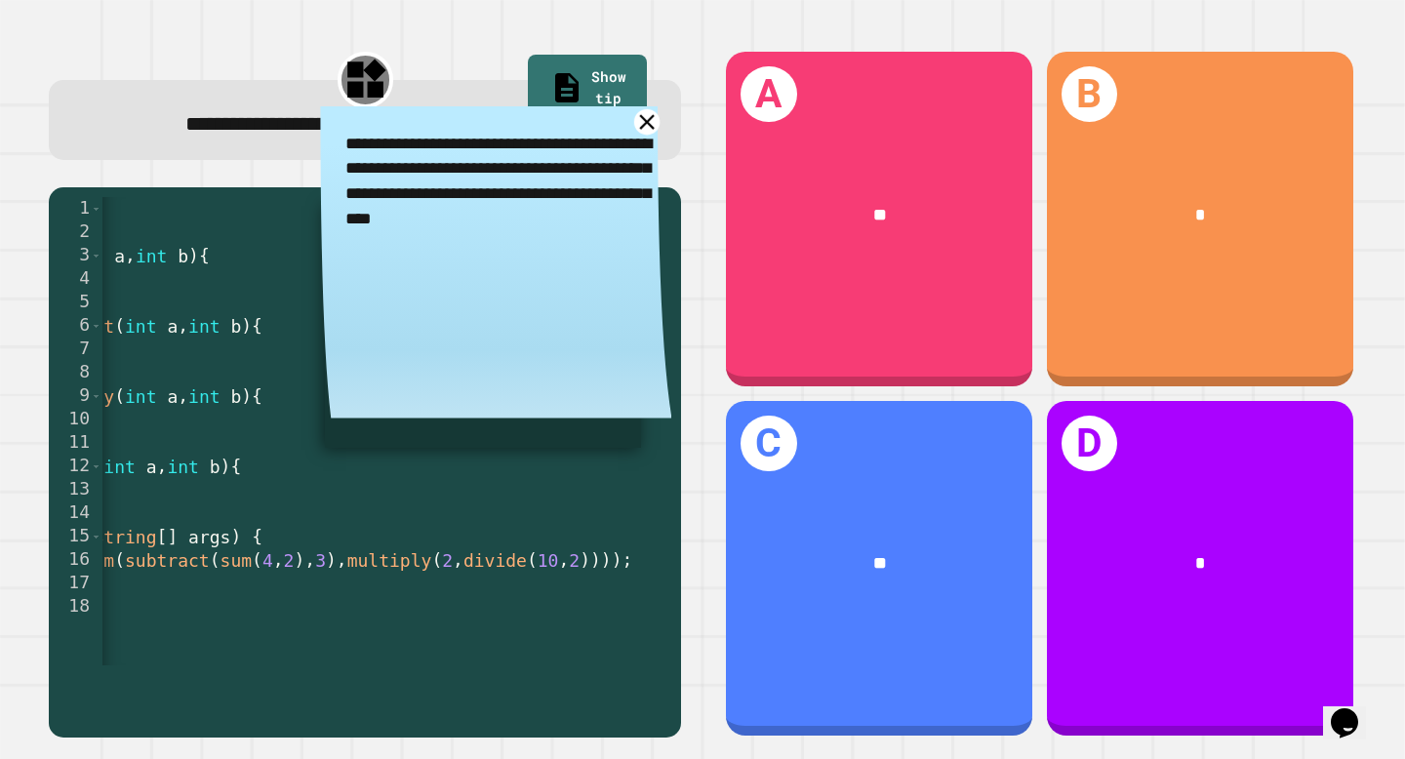
click at [647, 134] on icon at bounding box center [646, 120] width 25 height 25
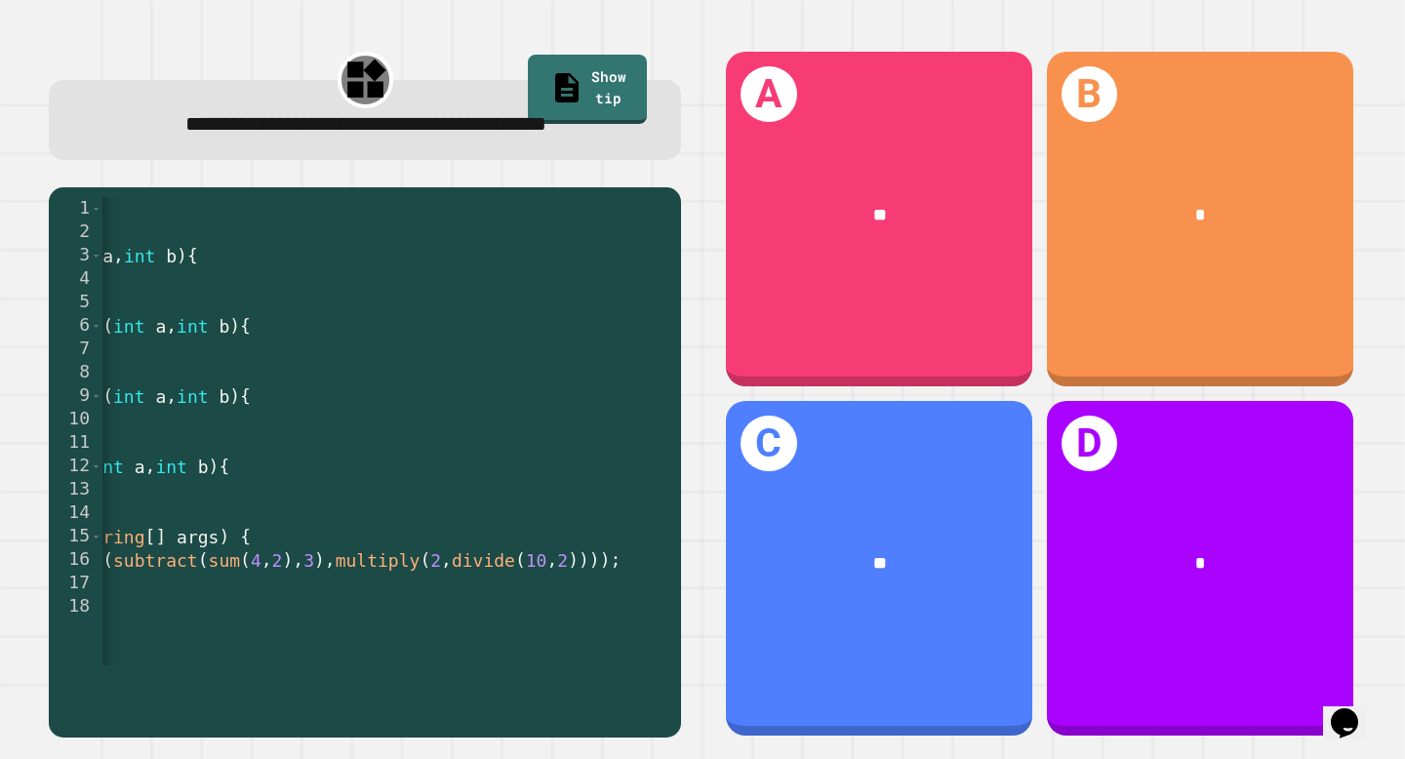
scroll to position [0, 0]
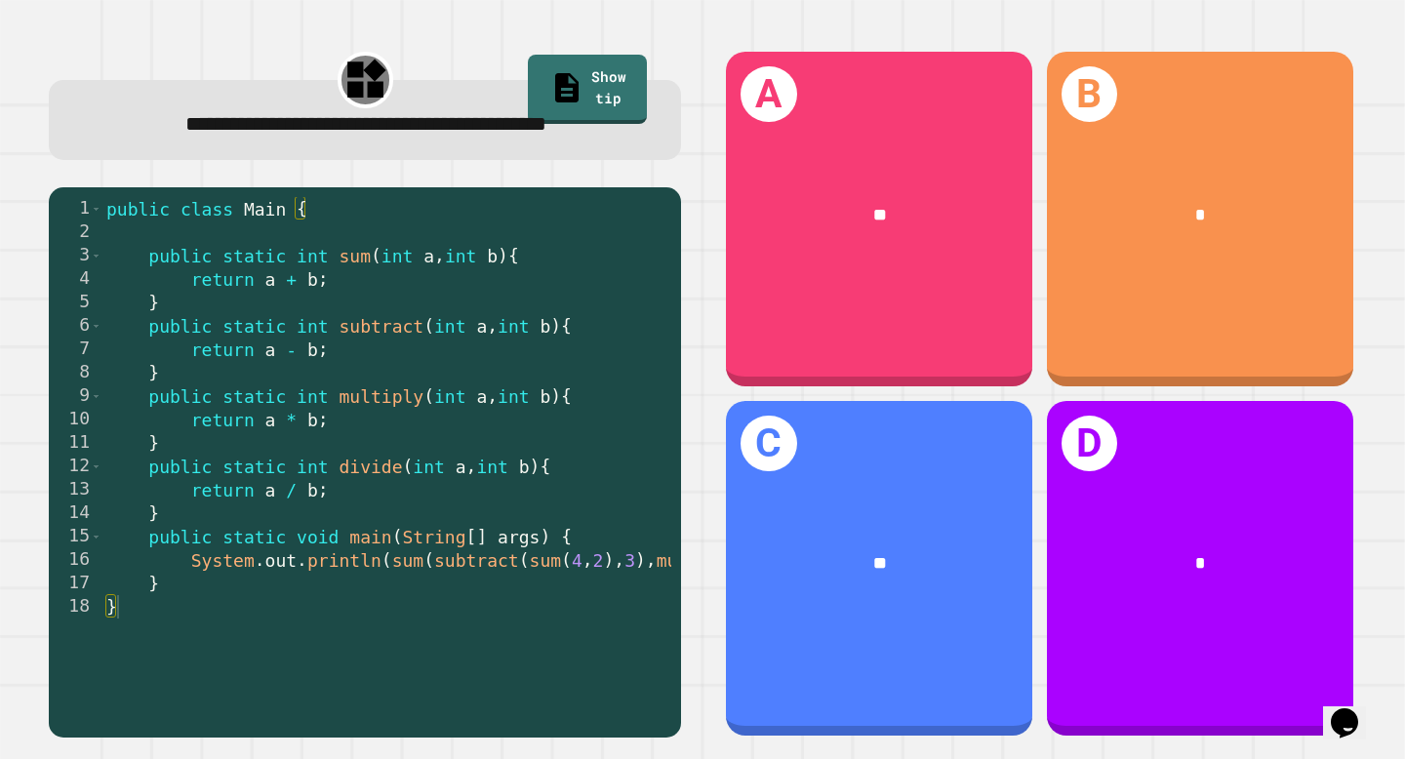
drag, startPoint x: 512, startPoint y: 702, endPoint x: 599, endPoint y: 700, distance: 86.8
click at [599, 665] on div at bounding box center [548, 656] width 892 height 20
drag, startPoint x: 513, startPoint y: 697, endPoint x: 634, endPoint y: 697, distance: 120.9
click at [634, 665] on div at bounding box center [548, 656] width 892 height 20
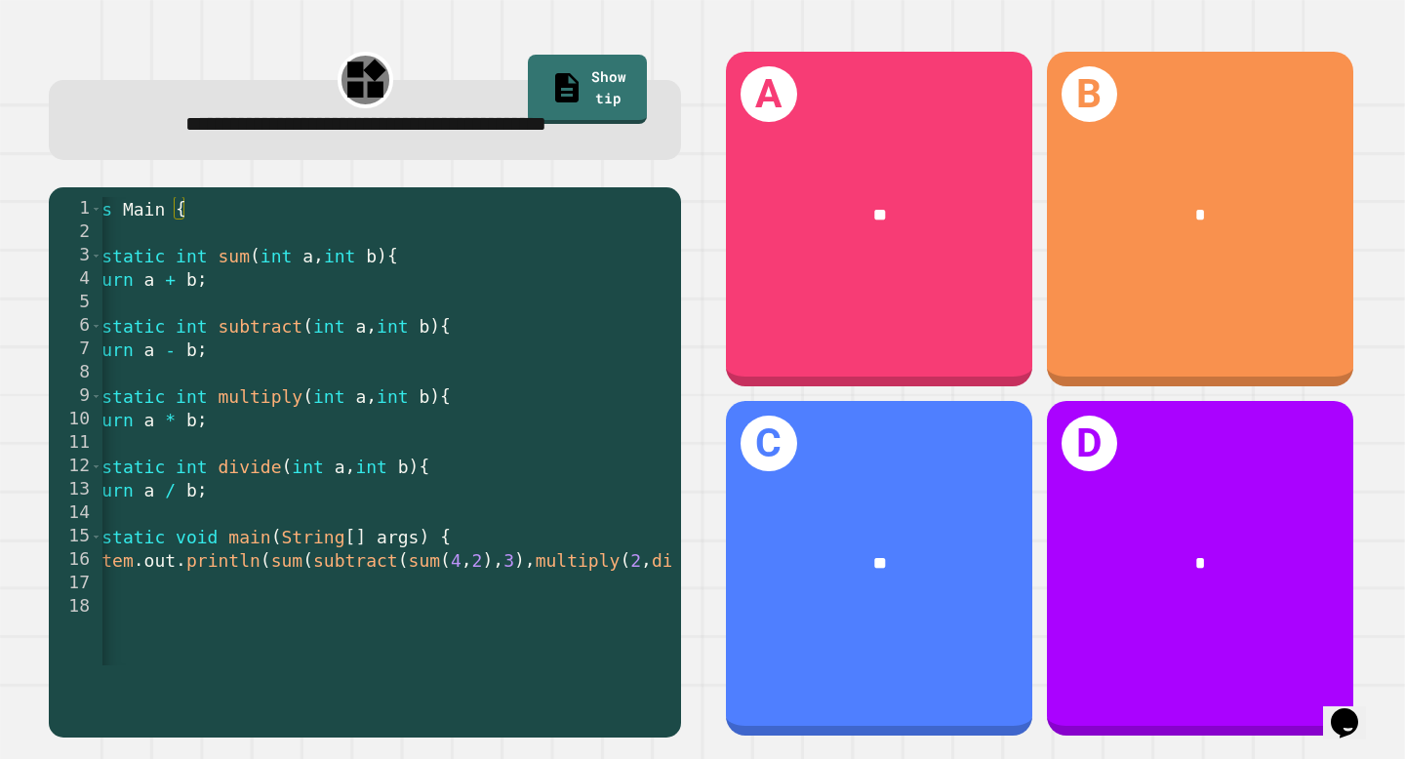
scroll to position [0, 131]
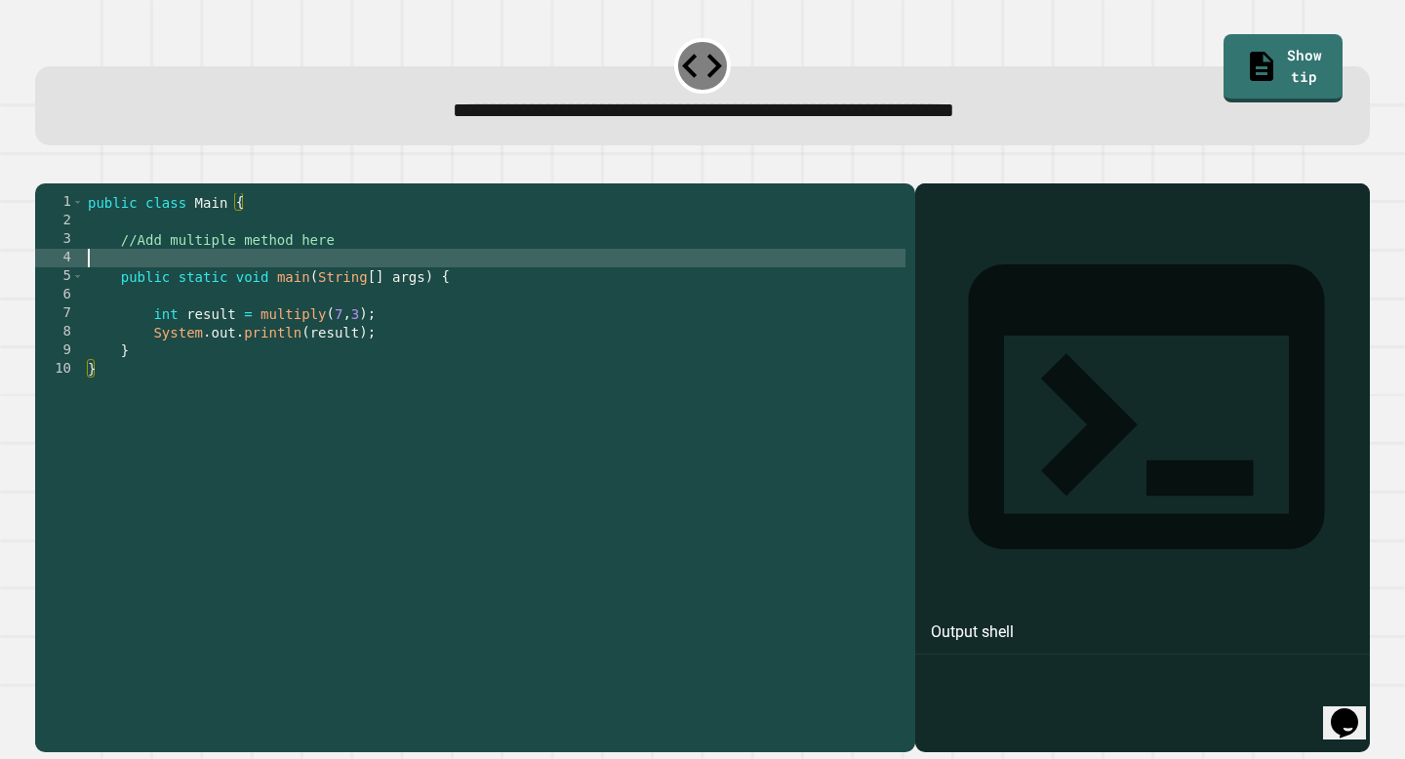
click at [332, 281] on div "public class Main { //Add multiple method here public static void main ( String…" at bounding box center [494, 461] width 821 height 537
click at [347, 271] on div "public class Main { //Add multiple method here public static void main ( String…" at bounding box center [494, 461] width 821 height 537
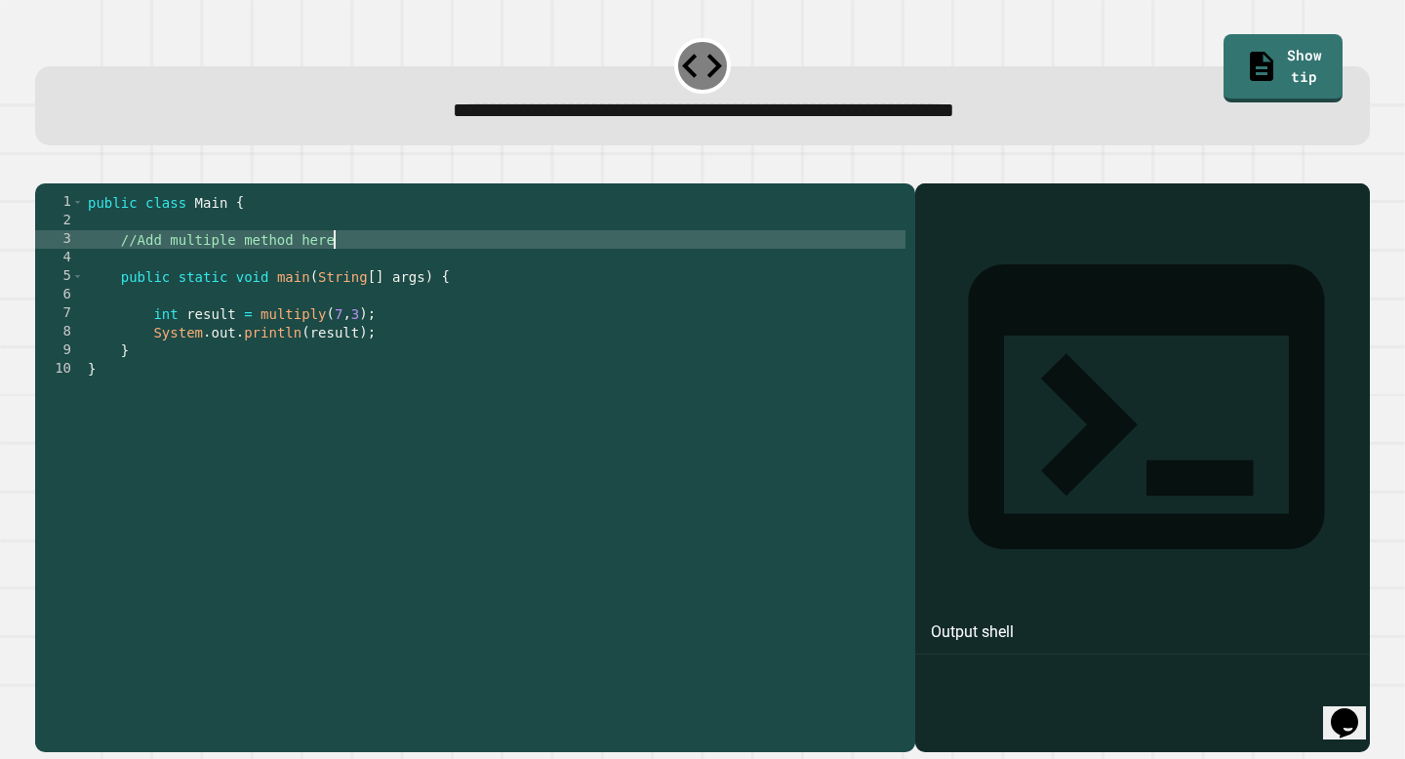
type textarea "**********"
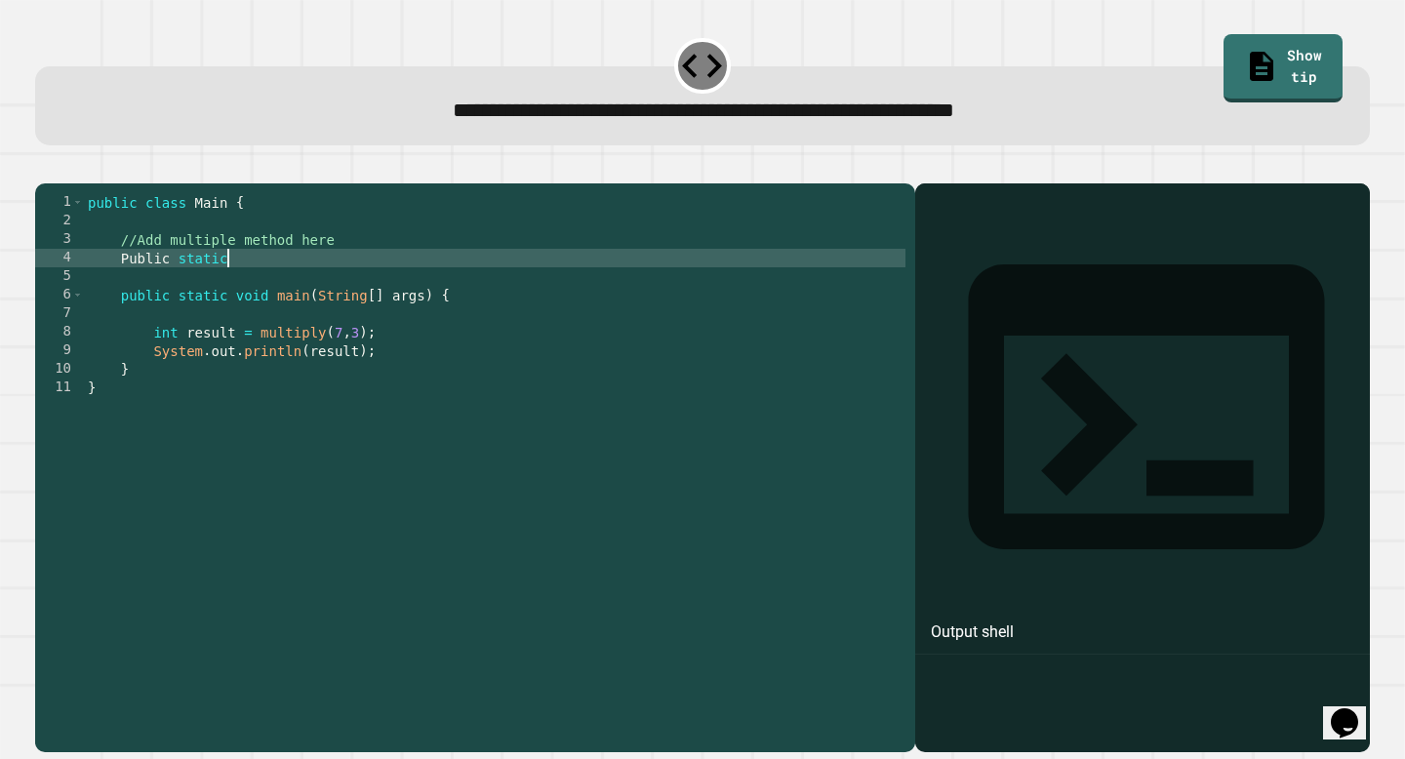
scroll to position [0, 9]
type textarea "*"
click at [1249, 69] on link "Show tip" at bounding box center [1283, 66] width 118 height 72
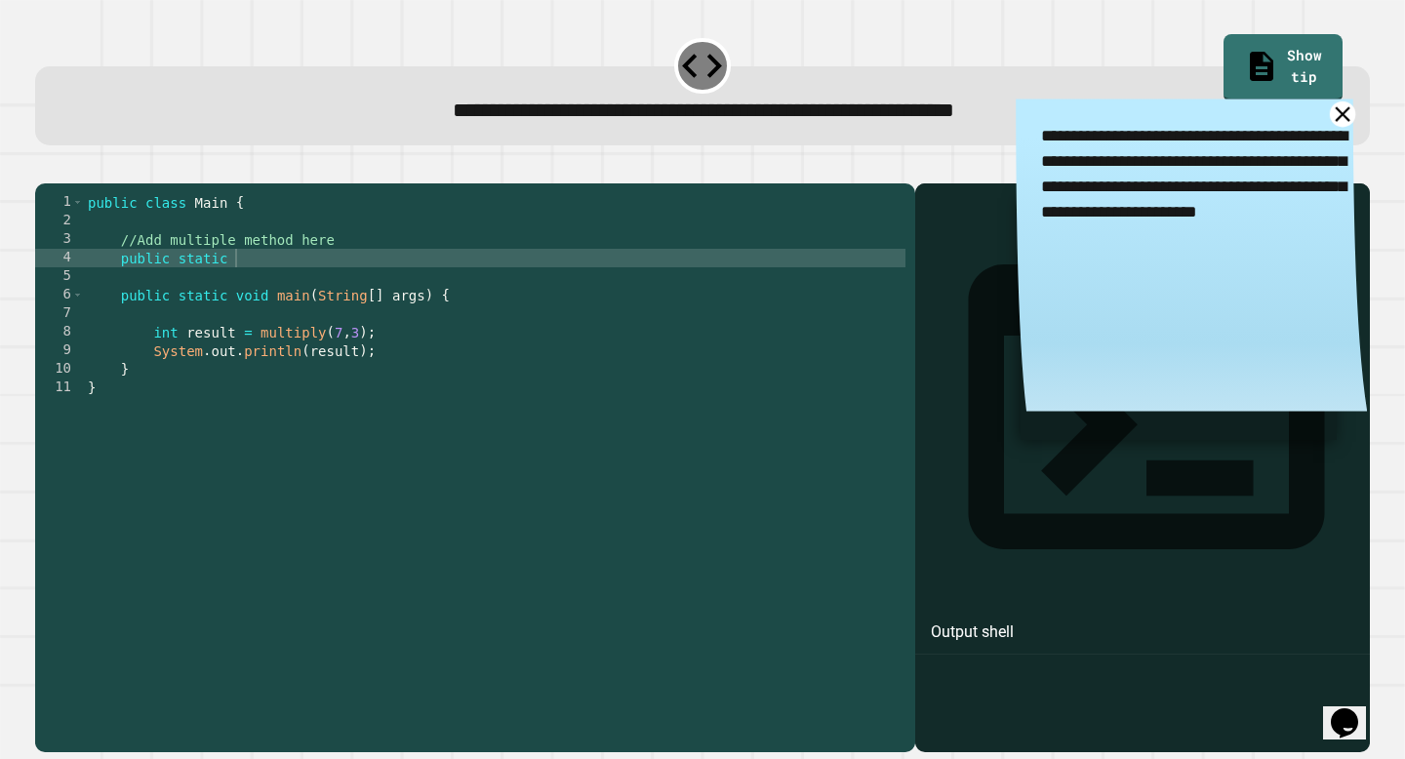
click at [1343, 124] on icon at bounding box center [1341, 113] width 25 height 25
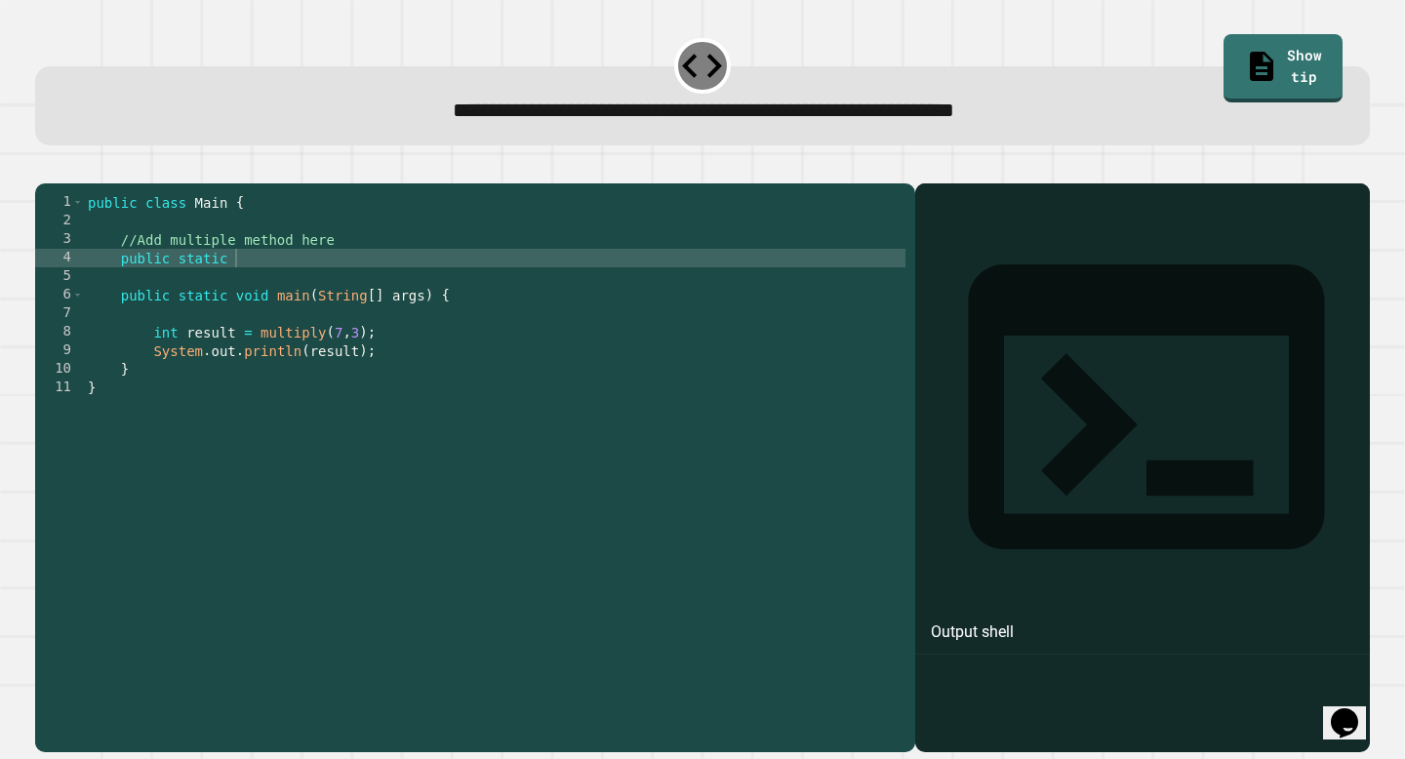
click at [314, 291] on div "public class Main { //Add multiple method here public static public static void…" at bounding box center [494, 461] width 821 height 537
click at [236, 287] on div "public class Main { //Add multiple method here public static int result public …" at bounding box center [494, 461] width 821 height 537
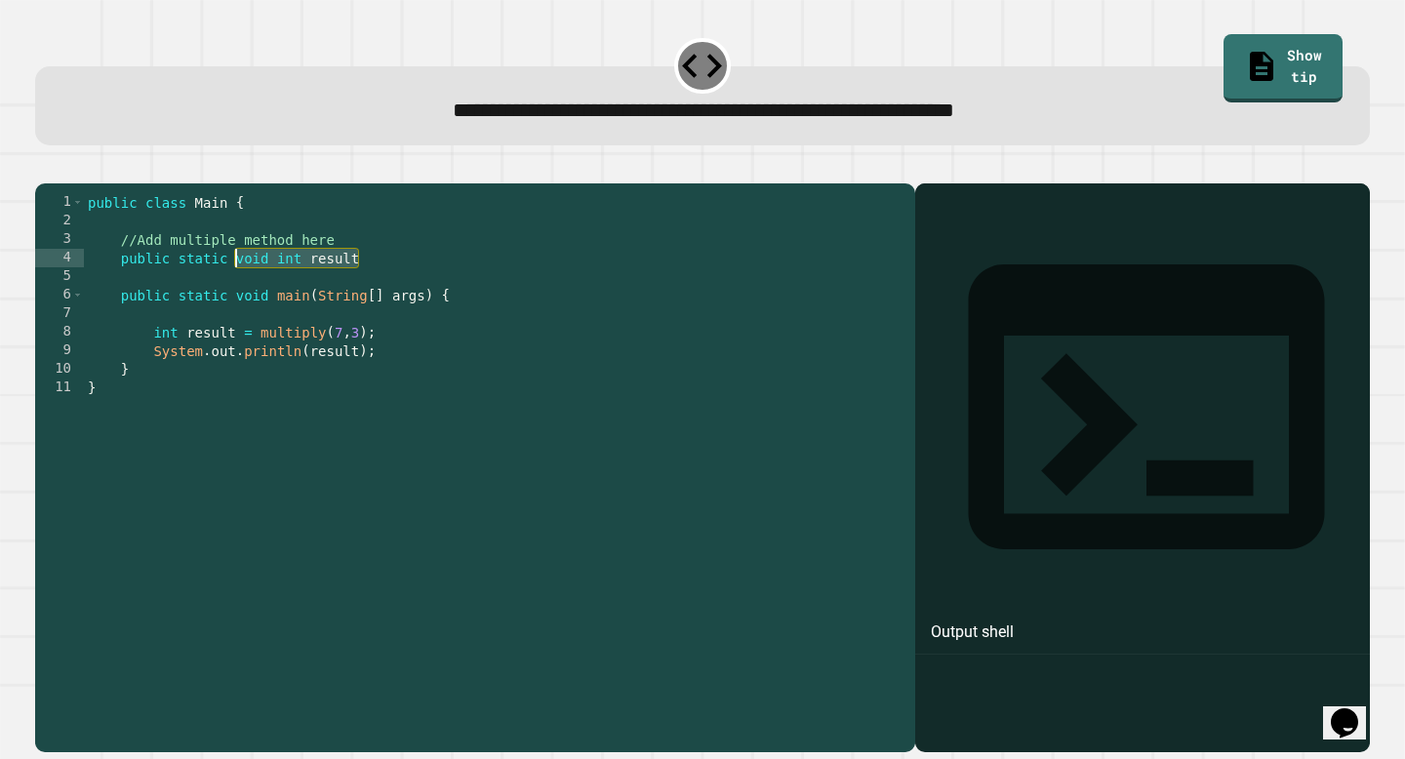
drag, startPoint x: 401, startPoint y: 288, endPoint x: 235, endPoint y: 293, distance: 165.9
click at [235, 293] on div "public class Main { //Add multiple method here public static void int result pu…" at bounding box center [494, 461] width 821 height 537
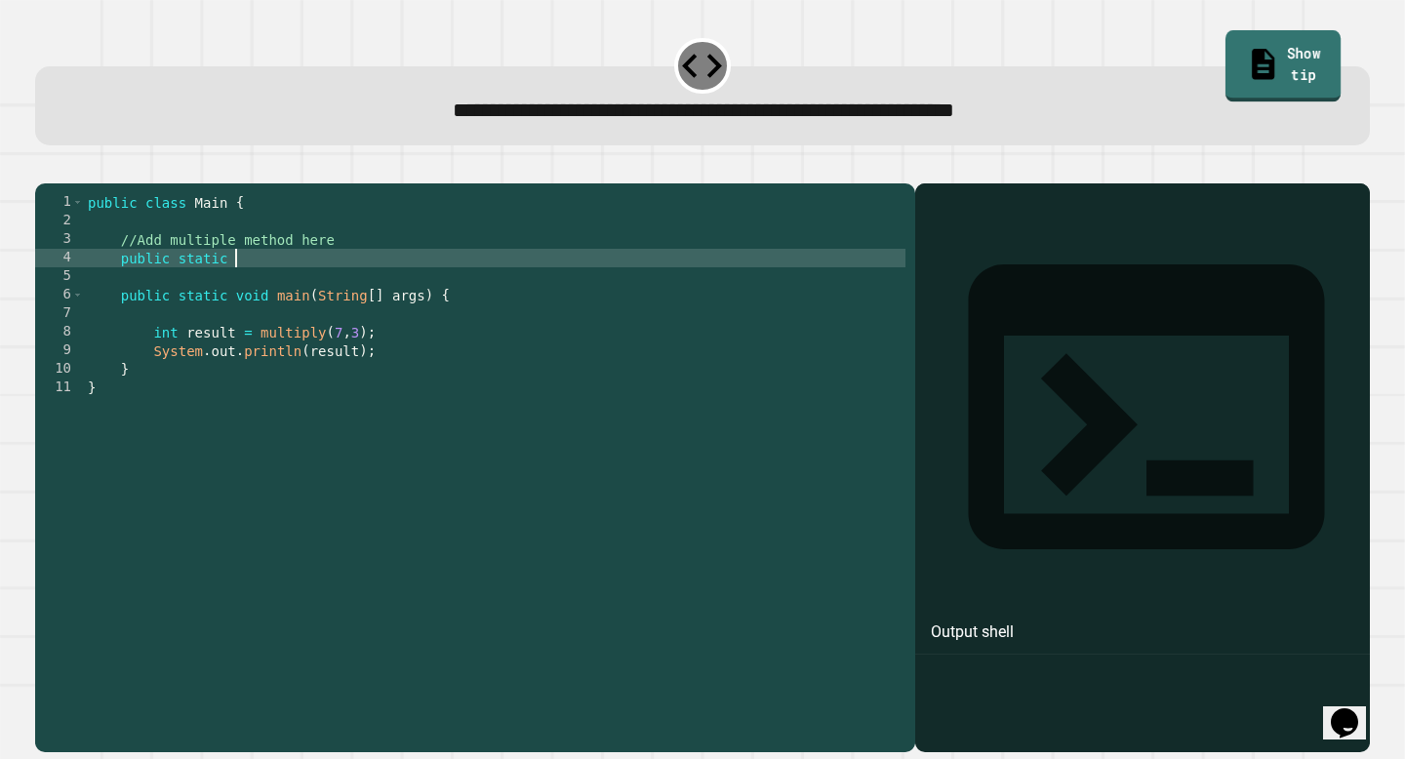
click at [1255, 52] on link "Show tip" at bounding box center [1283, 66] width 116 height 72
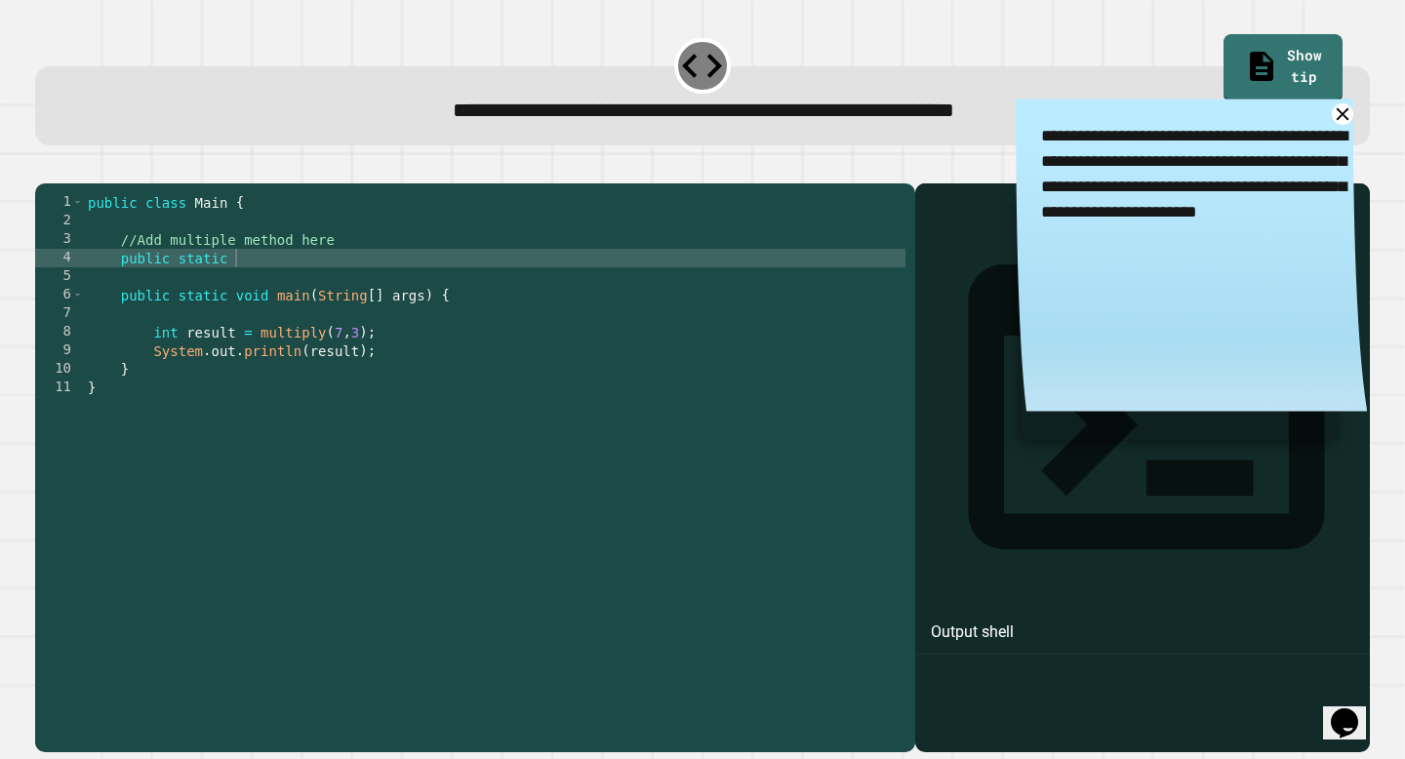
click at [255, 282] on div "public class Main { //Add multiple method here public static public static void…" at bounding box center [494, 461] width 821 height 537
type textarea "**********"
